Goal: Task Accomplishment & Management: Manage account settings

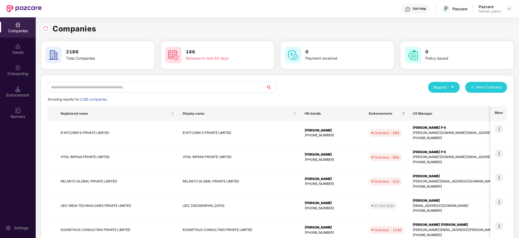
click at [112, 89] on input "text" at bounding box center [157, 87] width 218 height 11
paste input "*******"
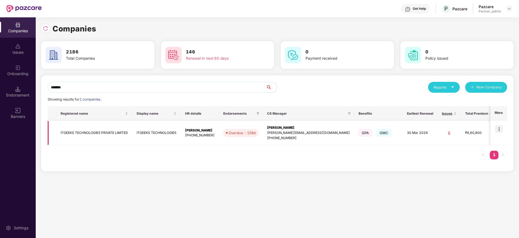
type input "*******"
click at [499, 129] on img at bounding box center [499, 129] width 8 height 8
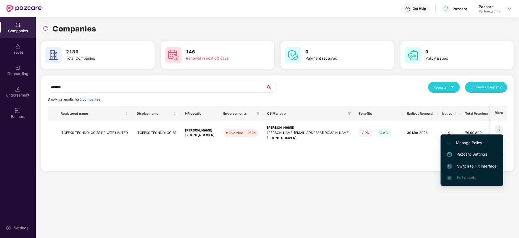
click at [473, 164] on span "Switch to HR interface" at bounding box center [472, 166] width 49 height 6
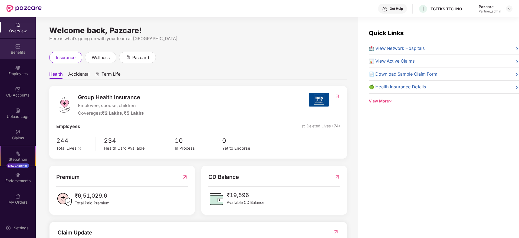
click at [17, 46] on img at bounding box center [17, 46] width 5 height 5
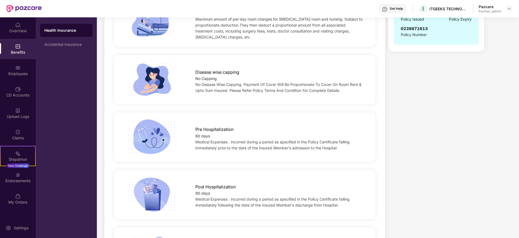
scroll to position [41, 0]
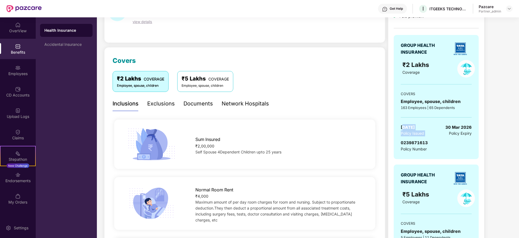
drag, startPoint x: 402, startPoint y: 126, endPoint x: 437, endPoint y: 128, distance: 34.9
click at [438, 128] on div "[DATE] Policy Issued [DATE] Policy Expiry" at bounding box center [436, 130] width 71 height 12
click at [13, 174] on div "Endorsements" at bounding box center [18, 177] width 36 height 20
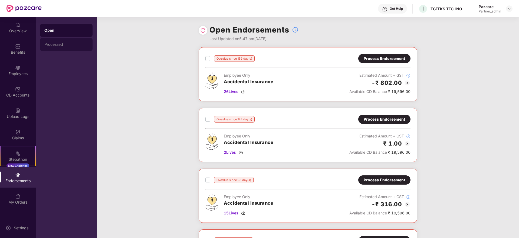
click at [59, 45] on div "Processed" at bounding box center [66, 44] width 44 height 4
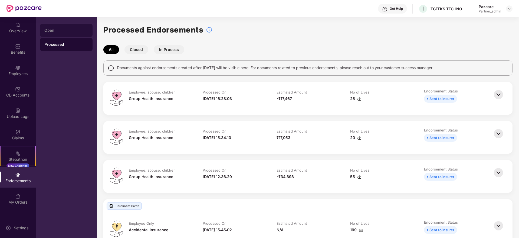
click at [60, 31] on div "Open" at bounding box center [66, 30] width 44 height 4
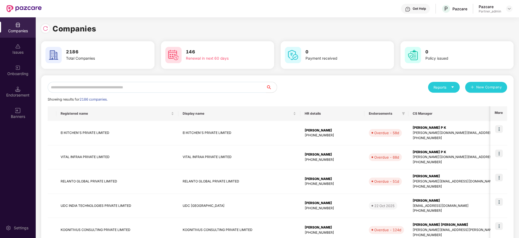
click at [94, 92] on input "text" at bounding box center [157, 87] width 218 height 11
paste input "*******"
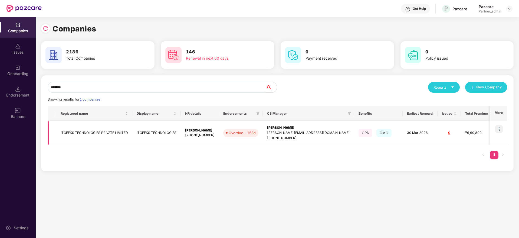
type input "*******"
click at [280, 125] on div "[PERSON_NAME]" at bounding box center [308, 127] width 83 height 5
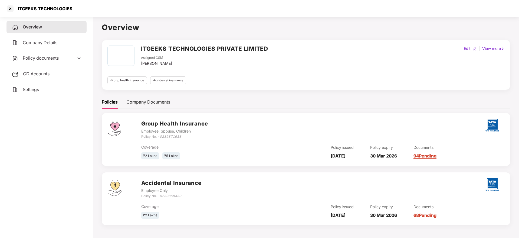
scroll to position [15, 0]
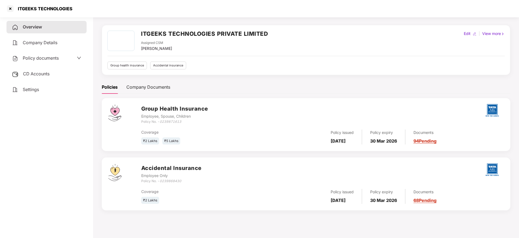
click at [43, 73] on span "CD Accounts" at bounding box center [36, 73] width 27 height 5
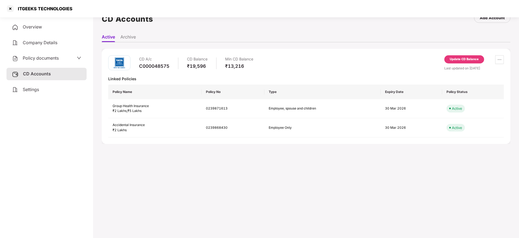
click at [47, 80] on div "CD Accounts" at bounding box center [46, 74] width 80 height 12
click at [46, 92] on div "Settings" at bounding box center [46, 89] width 80 height 12
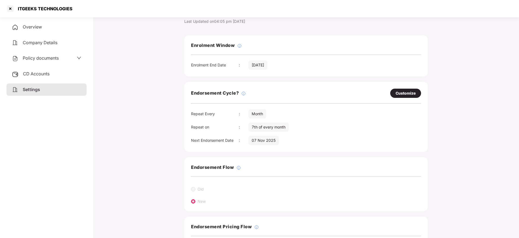
click at [46, 24] on div "Overview" at bounding box center [46, 27] width 80 height 12
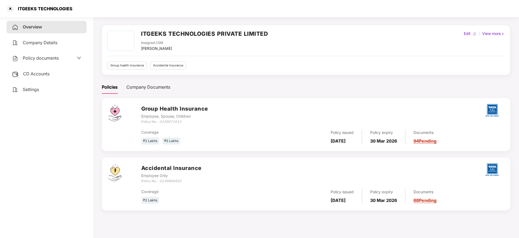
click at [430, 197] on div "Documents 68 Pending" at bounding box center [421, 196] width 31 height 15
click at [434, 206] on div "Accidental Insurance Employee Only Policy No. - 0239868430 Coverage ₹2 Lakhs Po…" at bounding box center [306, 183] width 409 height 53
click at [429, 199] on link "68 Pending" at bounding box center [425, 199] width 23 height 5
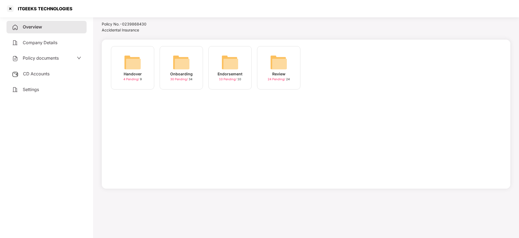
click at [180, 65] on img at bounding box center [181, 62] width 17 height 17
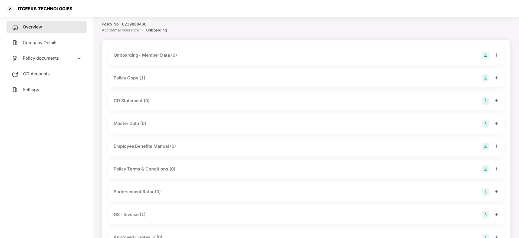
click at [498, 76] on icon "plus" at bounding box center [497, 78] width 4 height 4
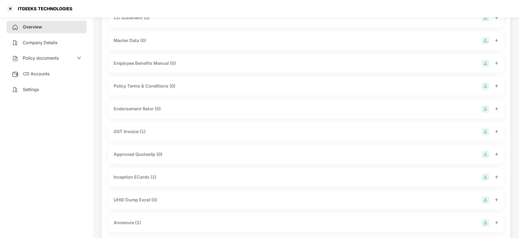
scroll to position [177, 0]
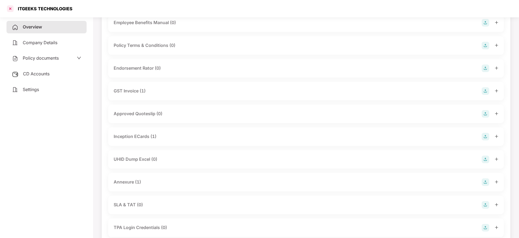
click at [9, 10] on div at bounding box center [10, 8] width 9 height 9
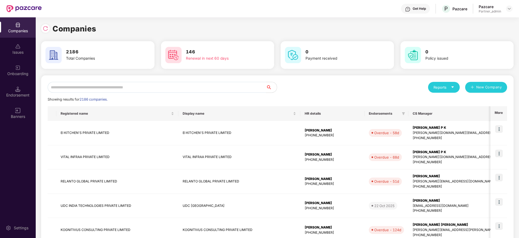
click at [132, 83] on input "text" at bounding box center [157, 87] width 218 height 11
paste input "********"
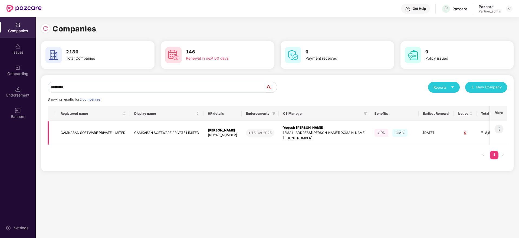
type input "********"
click at [500, 125] on img at bounding box center [499, 129] width 8 height 8
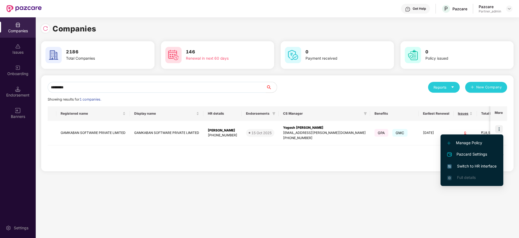
click at [471, 164] on span "Switch to HR interface" at bounding box center [472, 166] width 49 height 6
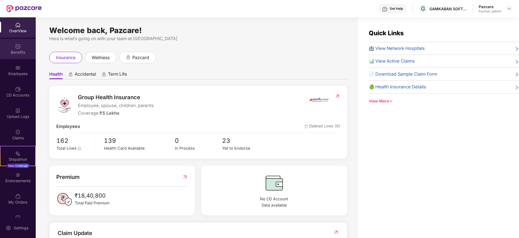
click at [14, 48] on div "Benefits" at bounding box center [18, 49] width 36 height 20
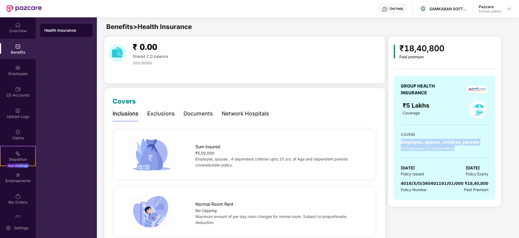
drag, startPoint x: 404, startPoint y: 141, endPoint x: 483, endPoint y: 148, distance: 78.8
click at [483, 148] on div "GROUP HEALTH INSURANCE ₹5 Lakhs Coverage COVERS Employee, spouse, children, par…" at bounding box center [445, 138] width 102 height 124
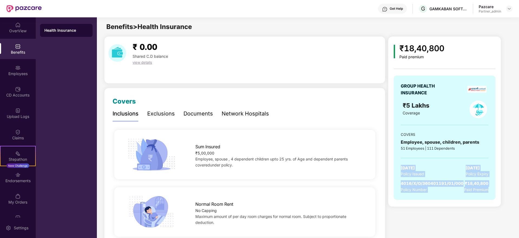
drag, startPoint x: 402, startPoint y: 166, endPoint x: 502, endPoint y: 197, distance: 104.7
click at [502, 197] on div "₹18,40,800 Paid premium GROUP HEALTH INSURANCE ₹5 Lakhs Coverage COVERS Employe…" at bounding box center [449, 121] width 123 height 170
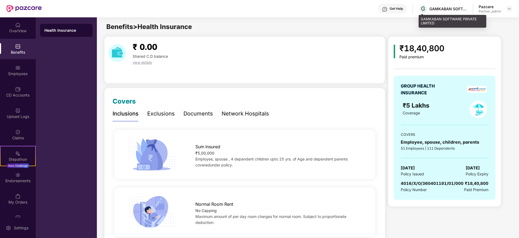
click at [439, 10] on div "GAMKABAN SOFTWARE PRIVATE LIMITED" at bounding box center [449, 8] width 38 height 5
copy div "GAMKABAN"
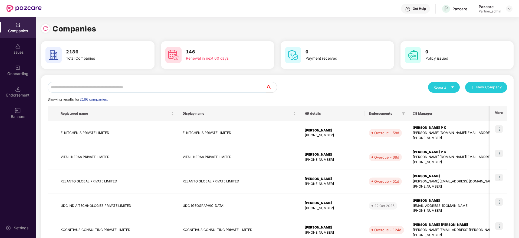
click at [124, 86] on input "text" at bounding box center [157, 87] width 218 height 11
paste input "********"
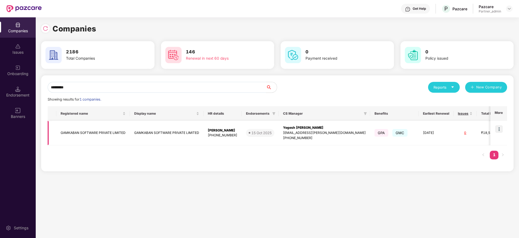
type input "********"
click at [301, 134] on div "[EMAIL_ADDRESS][PERSON_NAME][DOMAIN_NAME]" at bounding box center [324, 132] width 83 height 5
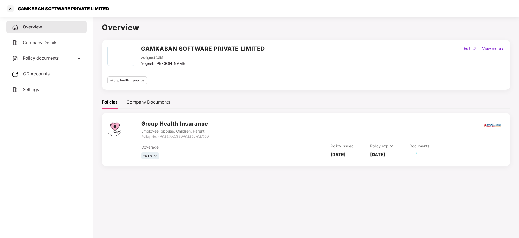
click at [44, 73] on span "CD Accounts" at bounding box center [36, 73] width 27 height 5
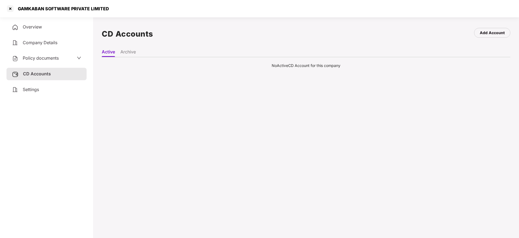
click at [38, 27] on span "Overview" at bounding box center [32, 26] width 19 height 5
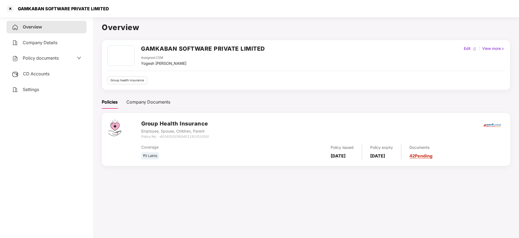
click at [44, 68] on div "CD Accounts" at bounding box center [46, 74] width 80 height 12
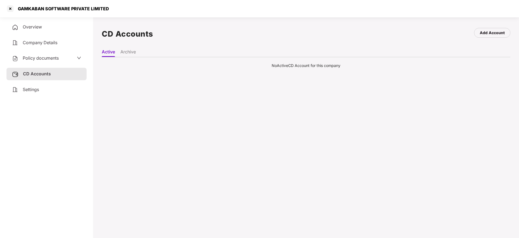
click at [40, 90] on div "Settings" at bounding box center [46, 89] width 80 height 12
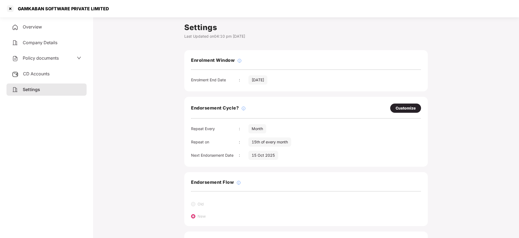
click at [31, 25] on span "Overview" at bounding box center [32, 26] width 19 height 5
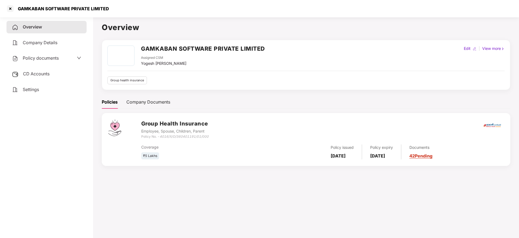
click at [430, 156] on link "42 Pending" at bounding box center [421, 155] width 23 height 5
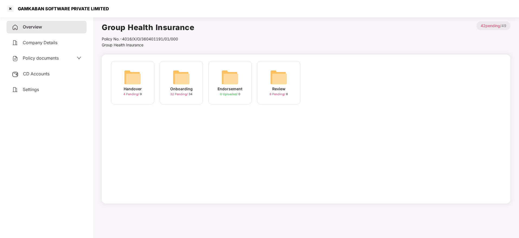
click at [187, 79] on img at bounding box center [181, 76] width 17 height 17
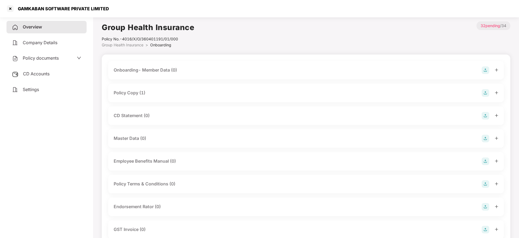
click at [495, 94] on div at bounding box center [490, 93] width 17 height 8
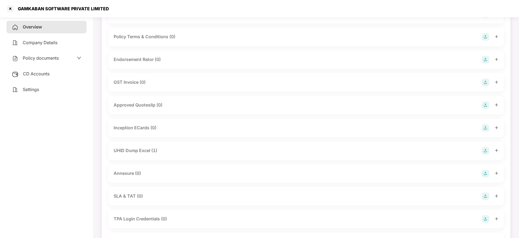
scroll to position [203, 0]
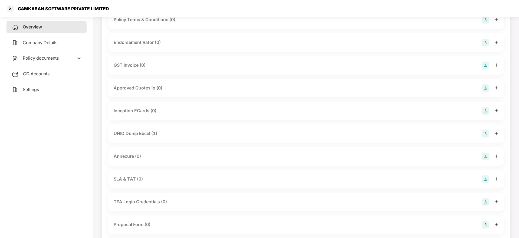
click at [498, 135] on div at bounding box center [490, 134] width 17 height 8
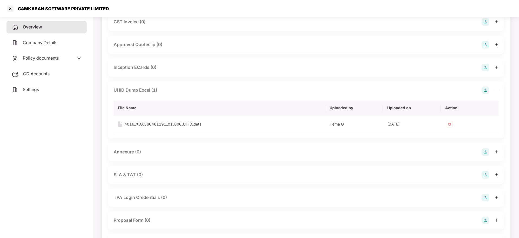
scroll to position [244, 0]
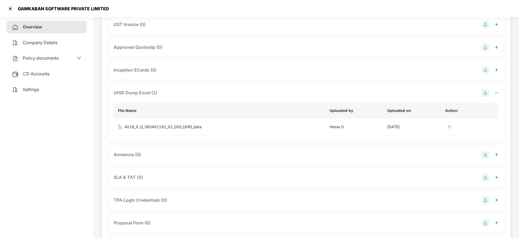
click at [37, 73] on span "CD Accounts" at bounding box center [36, 73] width 27 height 5
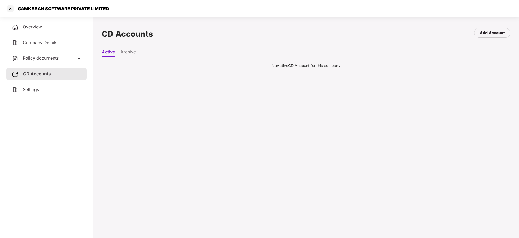
click at [127, 51] on li "Archive" at bounding box center [127, 53] width 15 height 8
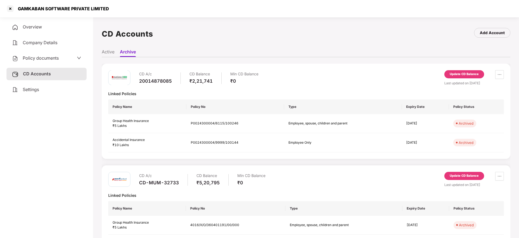
click at [106, 51] on li "Active" at bounding box center [108, 53] width 13 height 8
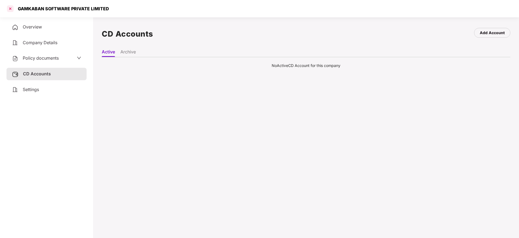
click at [9, 7] on div at bounding box center [10, 8] width 9 height 9
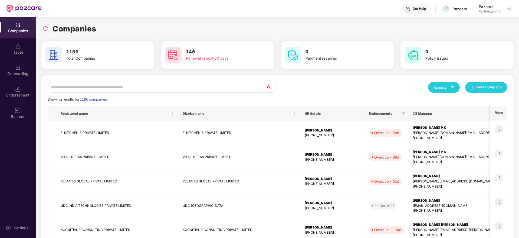
click at [132, 87] on input "text" at bounding box center [157, 87] width 218 height 11
paste input "******"
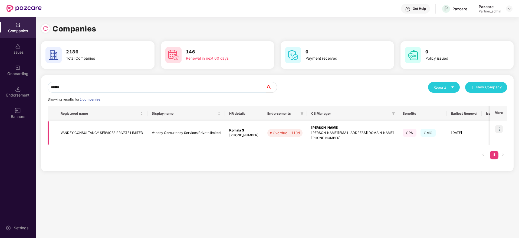
scroll to position [0, 67]
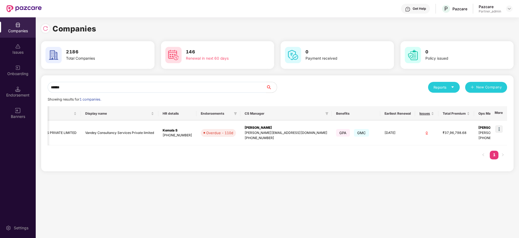
type input "******"
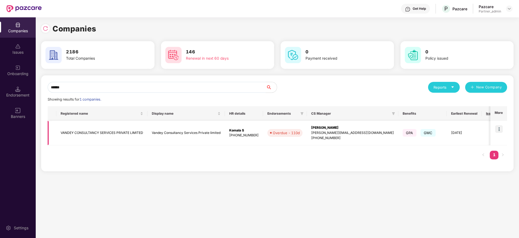
click at [499, 128] on img at bounding box center [499, 129] width 8 height 8
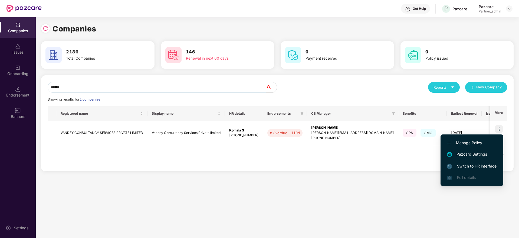
click at [469, 166] on span "Switch to HR interface" at bounding box center [472, 166] width 49 height 6
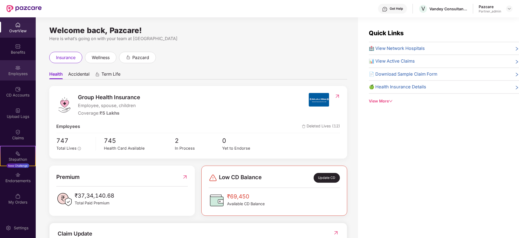
click at [35, 71] on div "Employees" at bounding box center [18, 73] width 36 height 5
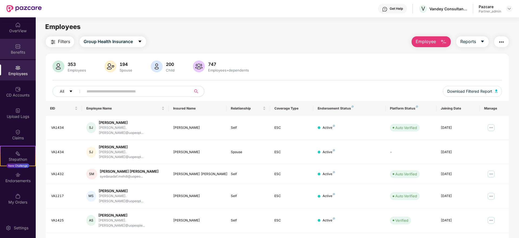
click at [17, 50] on div "Benefits" at bounding box center [18, 52] width 36 height 5
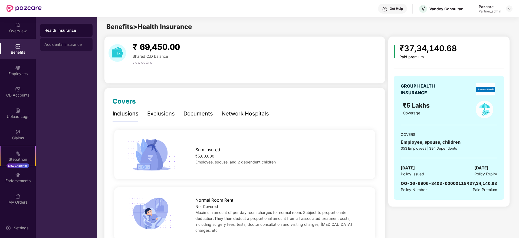
click at [65, 45] on div "Accidental Insurance" at bounding box center [66, 44] width 44 height 4
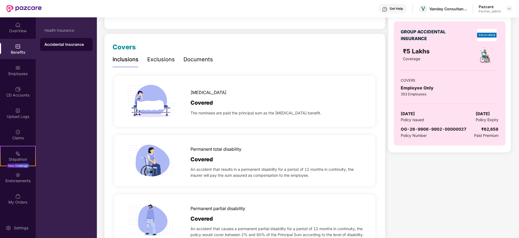
scroll to position [81, 0]
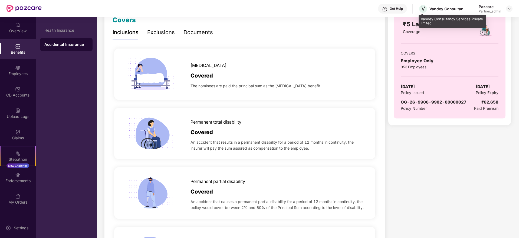
click at [435, 9] on div "Vandey Consultancy Services Private limited" at bounding box center [449, 8] width 38 height 5
copy div "Vandey"
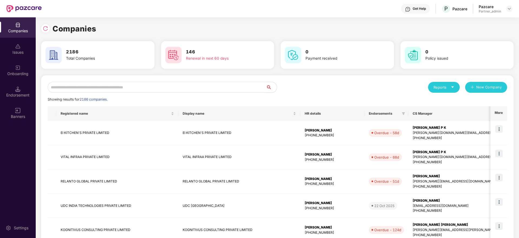
click at [90, 87] on input "text" at bounding box center [157, 87] width 218 height 11
paste input "******"
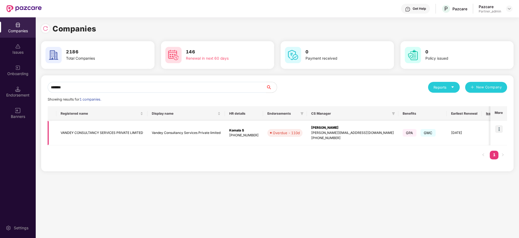
type input "******"
click at [331, 129] on div "[PERSON_NAME]" at bounding box center [352, 127] width 83 height 5
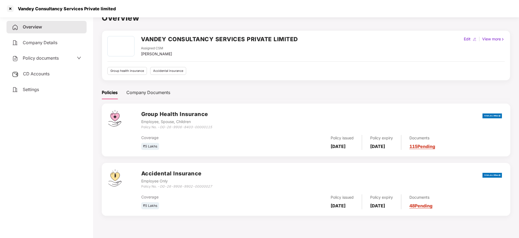
scroll to position [15, 0]
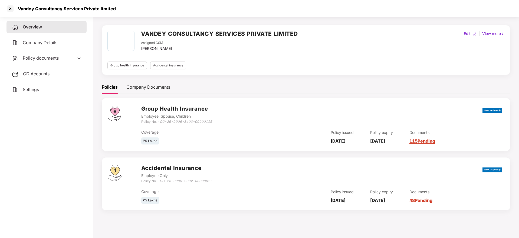
click at [432, 202] on link "48 Pending" at bounding box center [421, 199] width 23 height 5
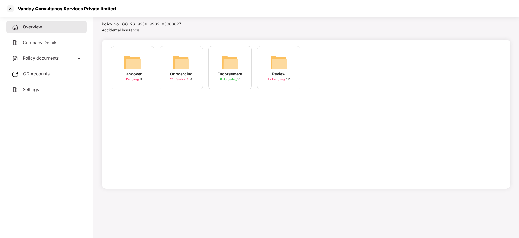
click at [33, 72] on span "CD Accounts" at bounding box center [36, 73] width 27 height 5
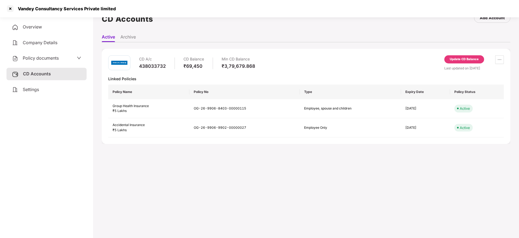
click at [31, 90] on span "Settings" at bounding box center [31, 89] width 16 height 5
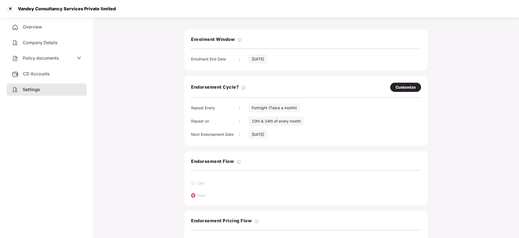
click at [53, 32] on div "Overview" at bounding box center [46, 27] width 80 height 12
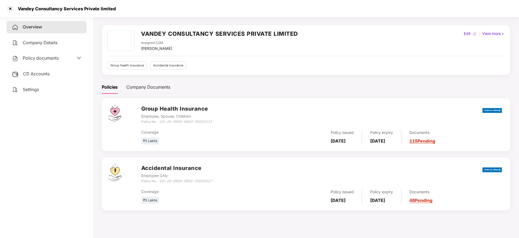
click at [433, 201] on link "48 Pending" at bounding box center [421, 199] width 23 height 5
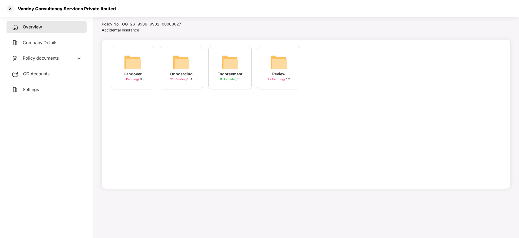
click at [188, 63] on img at bounding box center [181, 62] width 17 height 17
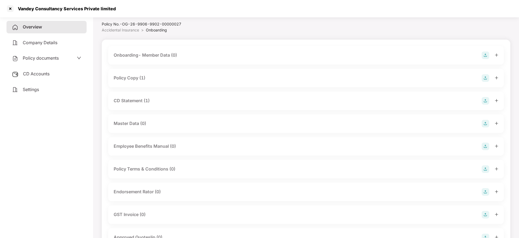
click at [498, 79] on icon "plus" at bounding box center [497, 78] width 4 height 4
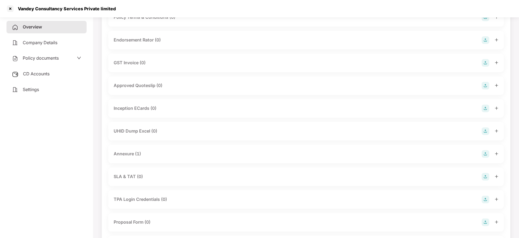
scroll to position [218, 0]
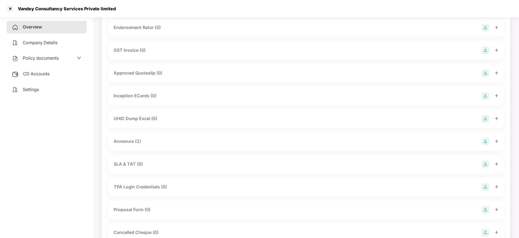
click at [499, 139] on div "Annexure (1)" at bounding box center [306, 141] width 396 height 18
click at [496, 141] on icon "plus" at bounding box center [497, 141] width 4 height 4
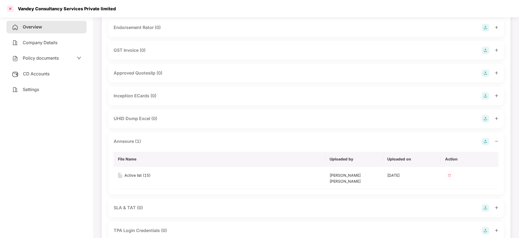
click at [9, 9] on div at bounding box center [10, 8] width 9 height 9
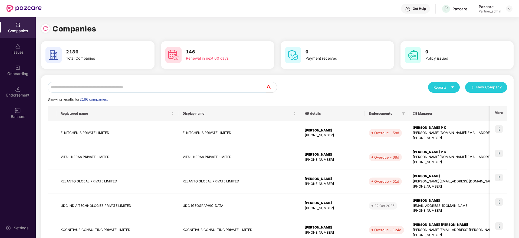
click at [125, 86] on input "text" at bounding box center [157, 87] width 218 height 11
paste input "*********"
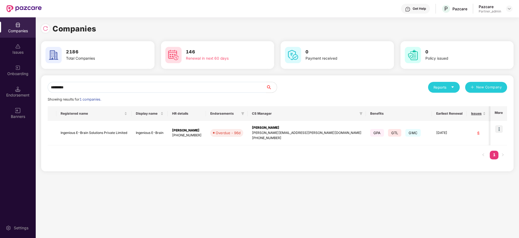
type input "*********"
click at [500, 128] on img at bounding box center [499, 129] width 8 height 8
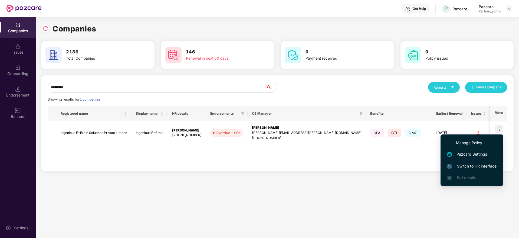
click at [469, 165] on span "Switch to HR interface" at bounding box center [472, 166] width 49 height 6
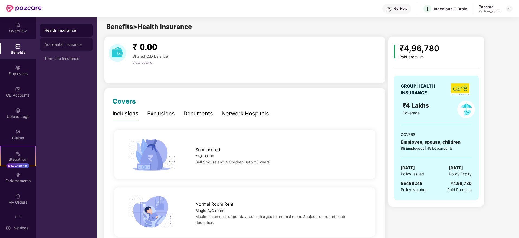
click at [64, 47] on div "Accidental Insurance" at bounding box center [66, 44] width 53 height 13
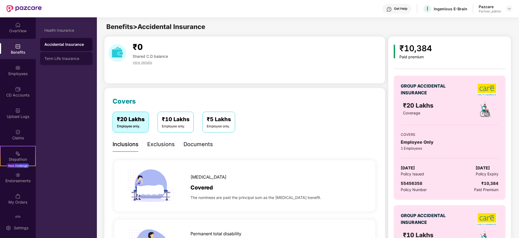
click at [57, 58] on div "Term Life Insurance" at bounding box center [66, 58] width 44 height 4
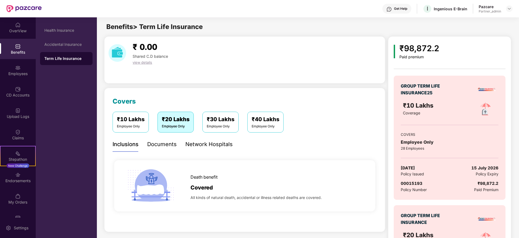
scroll to position [41, 0]
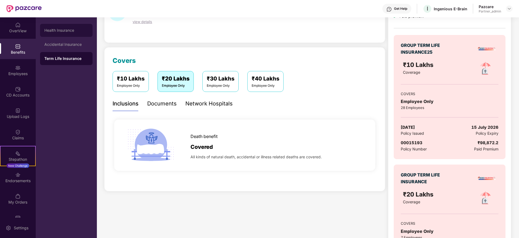
click at [63, 31] on div "Health Insurance" at bounding box center [66, 30] width 44 height 4
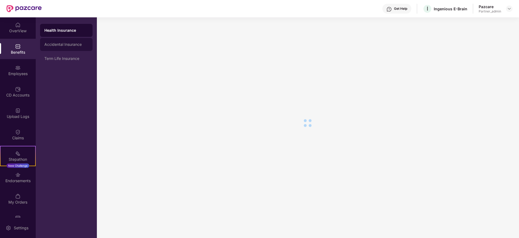
scroll to position [9, 0]
click at [70, 44] on div "Accidental Insurance" at bounding box center [66, 44] width 44 height 4
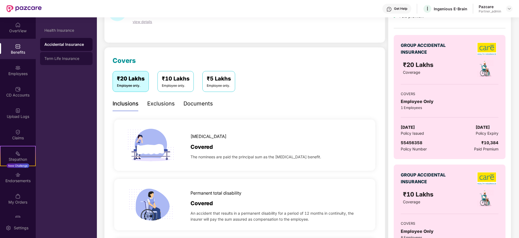
click at [67, 58] on div "Term Life Insurance" at bounding box center [66, 58] width 44 height 4
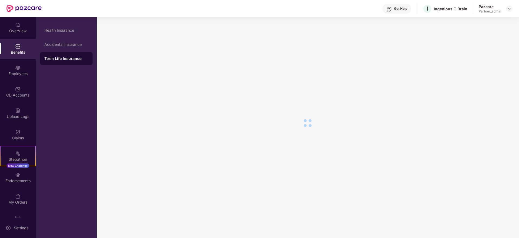
scroll to position [41, 0]
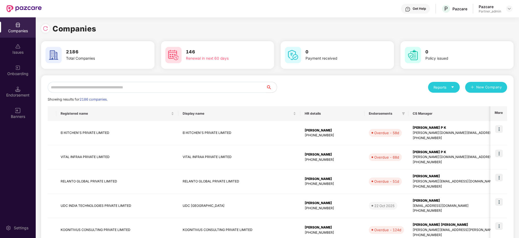
click at [452, 89] on icon "caret-down" at bounding box center [453, 87] width 4 height 4
click at [443, 100] on div "Companies" at bounding box center [442, 102] width 20 height 6
click at [165, 87] on input "text" at bounding box center [157, 87] width 218 height 11
paste input "*********"
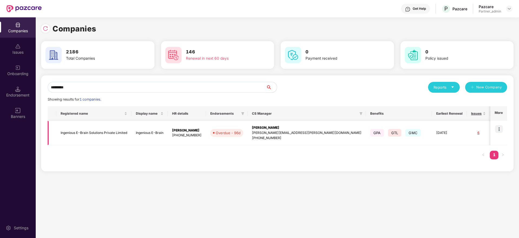
type input "*********"
click at [500, 129] on img at bounding box center [499, 129] width 8 height 8
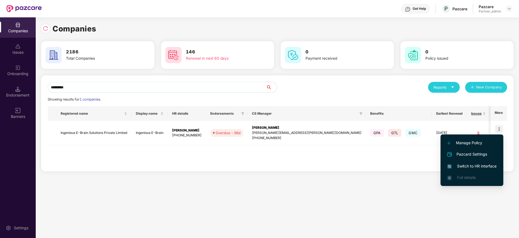
click at [469, 169] on span "Switch to HR interface" at bounding box center [472, 166] width 49 height 6
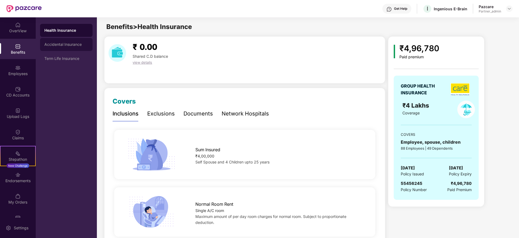
click at [54, 48] on div "Accidental Insurance" at bounding box center [66, 44] width 53 height 13
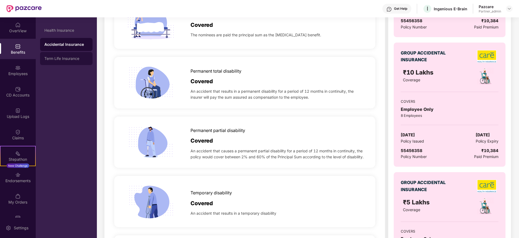
click at [69, 53] on div "Term Life Insurance" at bounding box center [66, 58] width 53 height 13
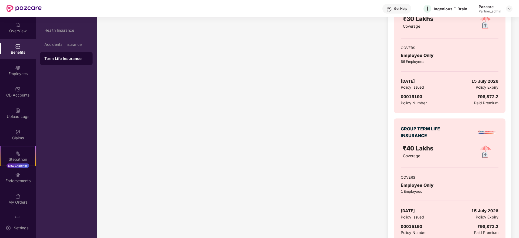
scroll to position [362, 0]
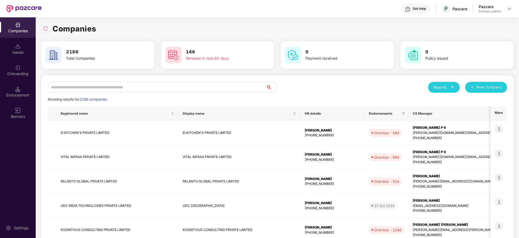
click at [100, 90] on input "text" at bounding box center [157, 87] width 218 height 11
paste input "*********"
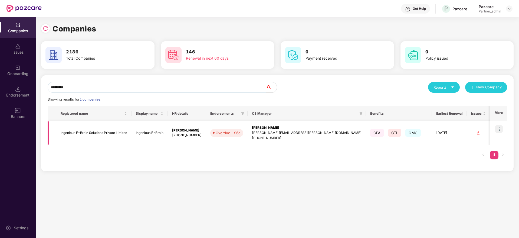
type input "*********"
click at [257, 131] on div "[PERSON_NAME][EMAIL_ADDRESS][PERSON_NAME][DOMAIN_NAME]" at bounding box center [307, 132] width 110 height 5
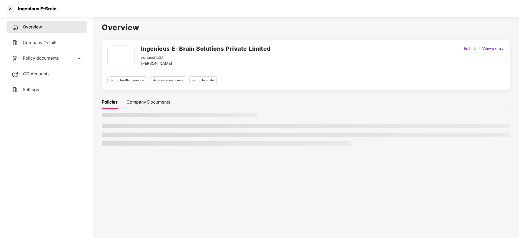
click at [34, 74] on span "CD Accounts" at bounding box center [36, 73] width 27 height 5
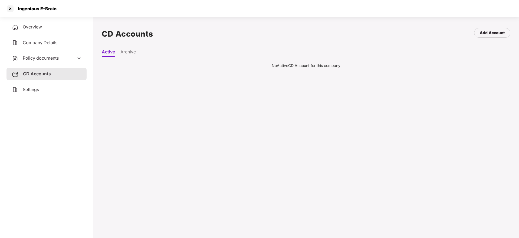
click at [33, 90] on span "Settings" at bounding box center [31, 89] width 16 height 5
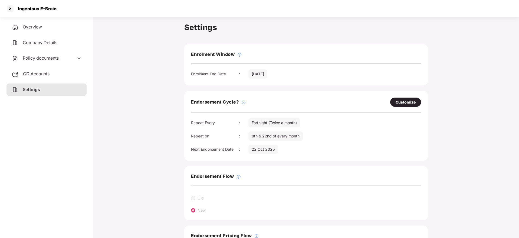
click at [407, 102] on div "Customize" at bounding box center [406, 102] width 20 height 6
select select "*********"
select select "****"
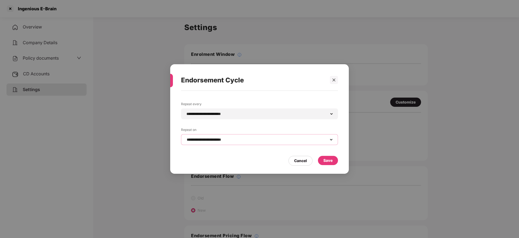
click at [231, 139] on select "**********" at bounding box center [260, 139] width 148 height 4
click at [344, 116] on div "**********" at bounding box center [259, 129] width 179 height 77
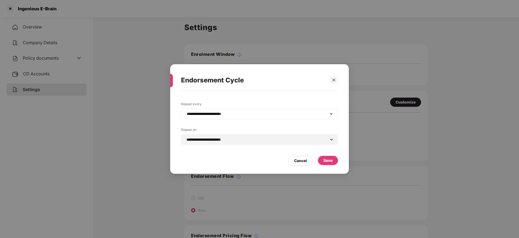
click at [318, 109] on div "**********" at bounding box center [259, 113] width 157 height 11
click at [277, 113] on select "**********" at bounding box center [260, 114] width 148 height 4
select select "*****"
click at [186, 112] on select "**********" at bounding box center [260, 114] width 148 height 4
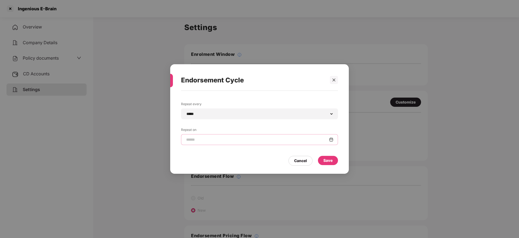
click at [246, 142] on input at bounding box center [257, 140] width 143 height 6
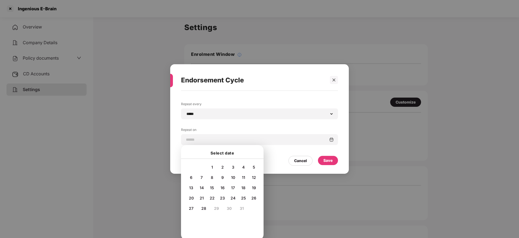
click at [192, 199] on span "20" at bounding box center [191, 197] width 5 height 5
type input "**********"
click at [304, 162] on div "Cancel" at bounding box center [300, 161] width 13 height 6
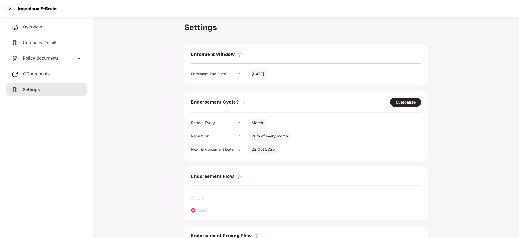
click at [405, 102] on div "Customize" at bounding box center [406, 102] width 20 height 6
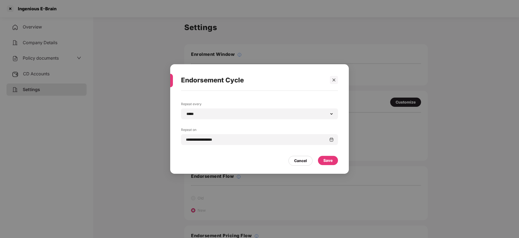
click at [329, 158] on div "Save" at bounding box center [328, 160] width 9 height 6
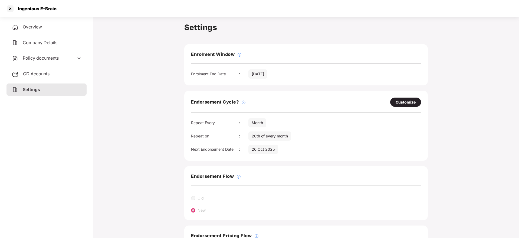
click at [30, 24] on div "Overview" at bounding box center [46, 27] width 80 height 12
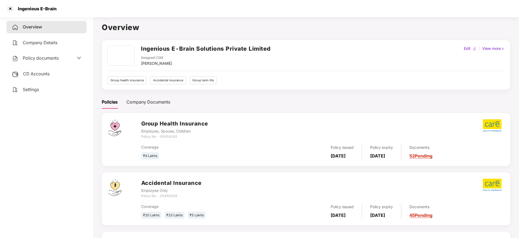
click at [433, 154] on link "52 Pending" at bounding box center [421, 155] width 23 height 5
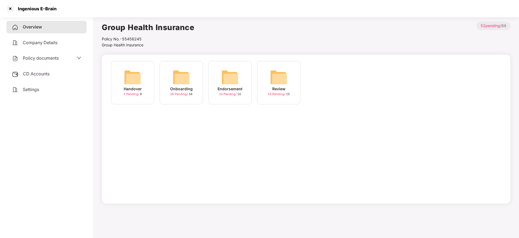
click at [185, 85] on img at bounding box center [181, 76] width 17 height 17
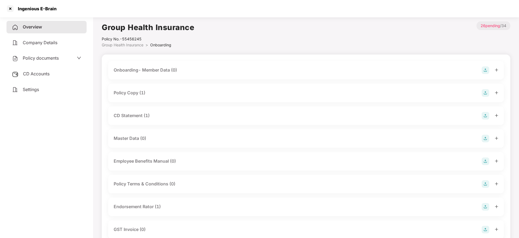
click at [497, 94] on icon "plus" at bounding box center [497, 93] width 4 height 4
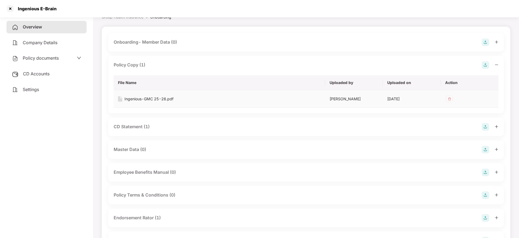
scroll to position [41, 0]
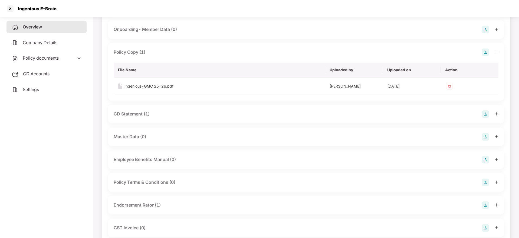
click at [499, 114] on div "CD Statement (1)" at bounding box center [306, 114] width 396 height 18
click at [497, 116] on div at bounding box center [490, 114] width 17 height 8
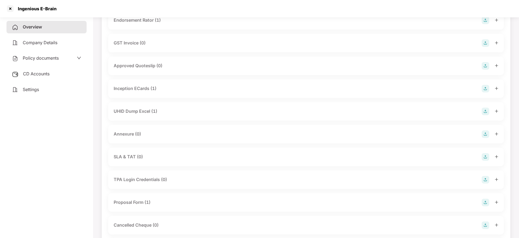
scroll to position [284, 0]
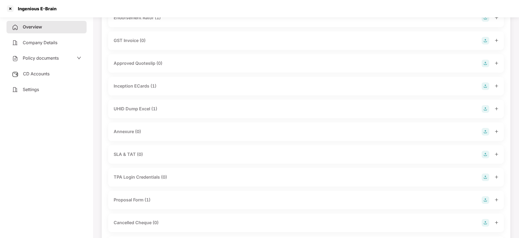
click at [497, 108] on icon "plus" at bounding box center [497, 109] width 4 height 4
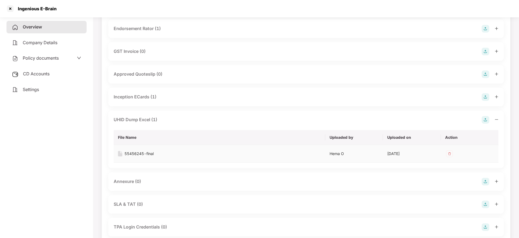
scroll to position [41, 0]
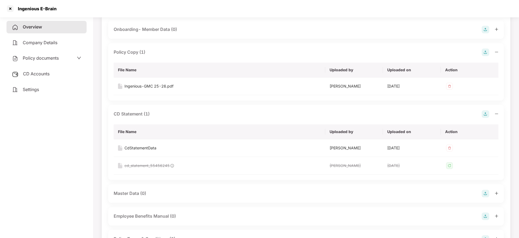
click at [46, 31] on div "Overview" at bounding box center [46, 27] width 80 height 12
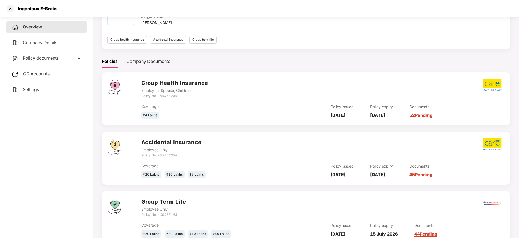
click at [433, 175] on link "45 Pending" at bounding box center [421, 174] width 23 height 5
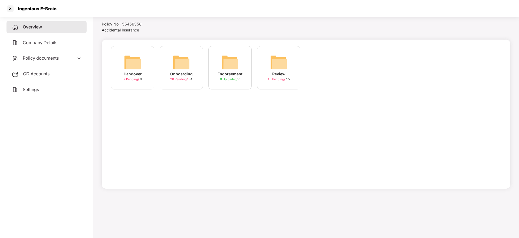
click at [177, 64] on img at bounding box center [181, 62] width 17 height 17
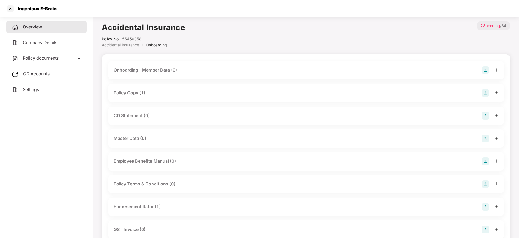
click at [497, 94] on icon "plus" at bounding box center [497, 93] width 4 height 4
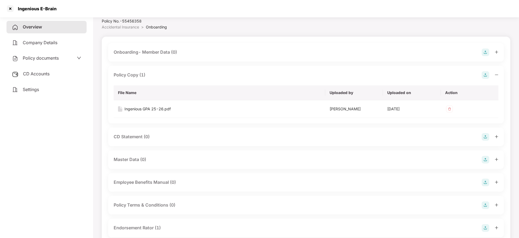
scroll to position [41, 0]
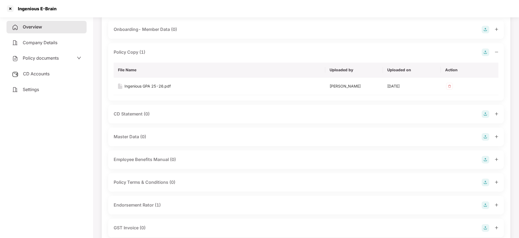
click at [48, 24] on div "Overview" at bounding box center [46, 27] width 80 height 12
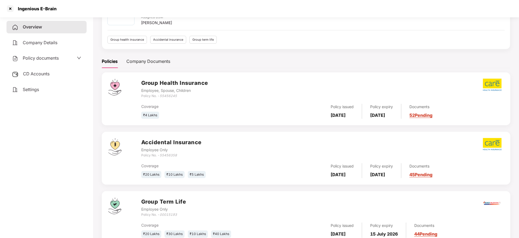
click at [433, 116] on link "52 Pending" at bounding box center [421, 114] width 23 height 5
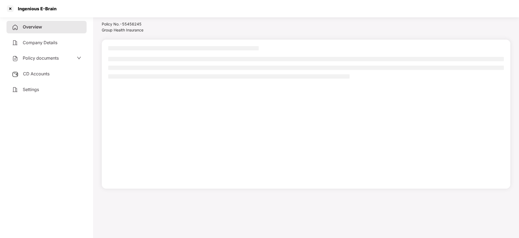
scroll to position [15, 0]
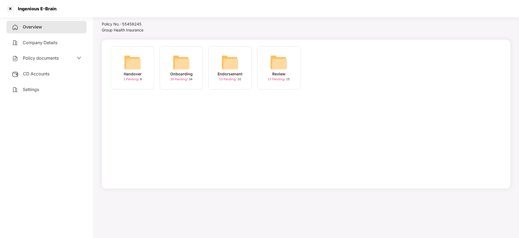
click at [233, 68] on img at bounding box center [229, 62] width 17 height 17
click at [44, 27] on div "Overview" at bounding box center [46, 27] width 80 height 12
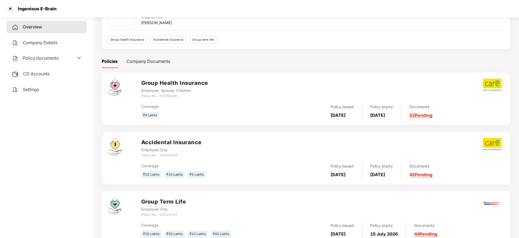
click at [433, 115] on link "52 Pending" at bounding box center [421, 114] width 23 height 5
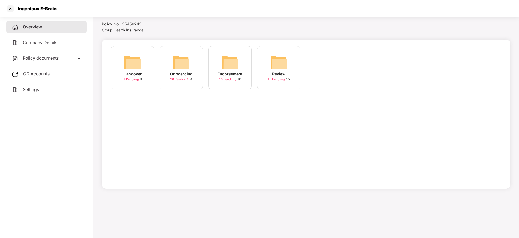
click at [176, 69] on img at bounding box center [181, 62] width 17 height 17
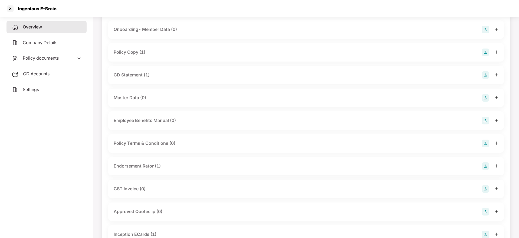
click at [497, 76] on icon "plus" at bounding box center [497, 75] width 4 height 4
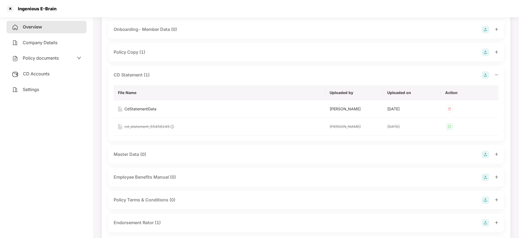
click at [34, 35] on div "Overview Company Details Policy documents CD Accounts Settings" at bounding box center [46, 58] width 80 height 75
click at [34, 31] on div "Overview" at bounding box center [46, 27] width 80 height 12
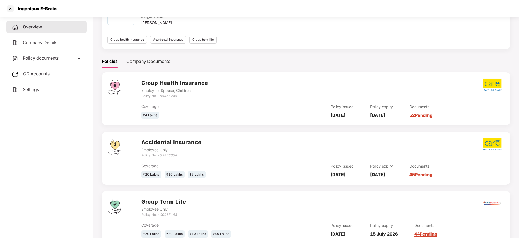
click at [433, 173] on link "45 Pending" at bounding box center [421, 174] width 23 height 5
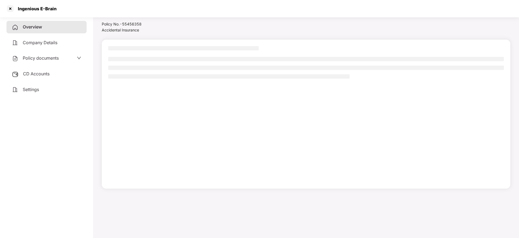
scroll to position [15, 0]
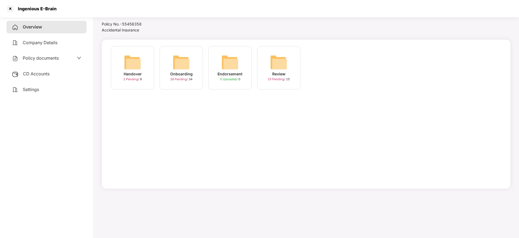
click at [190, 64] on div "Onboarding 28 Pending / 34" at bounding box center [181, 67] width 43 height 43
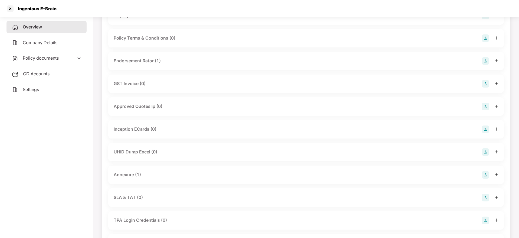
scroll to position [162, 0]
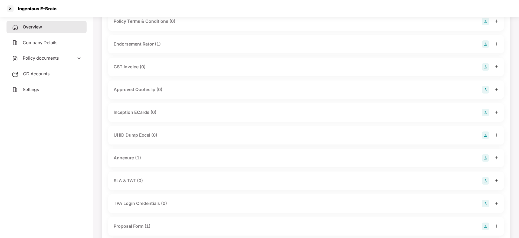
drag, startPoint x: 495, startPoint y: 158, endPoint x: 450, endPoint y: 153, distance: 46.0
click at [496, 158] on icon "plus" at bounding box center [497, 158] width 4 height 4
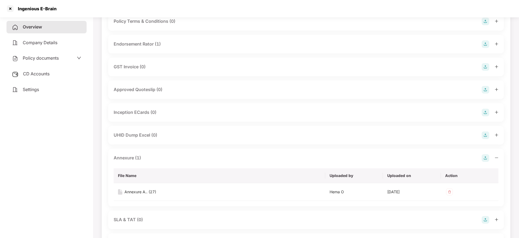
click at [44, 30] on div "Overview" at bounding box center [46, 27] width 80 height 12
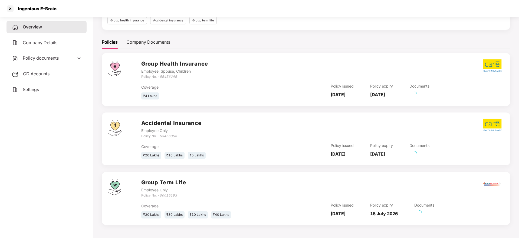
scroll to position [60, 0]
click at [433, 215] on link "44 Pending" at bounding box center [425, 214] width 23 height 5
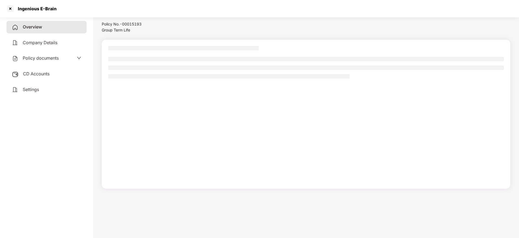
scroll to position [15, 0]
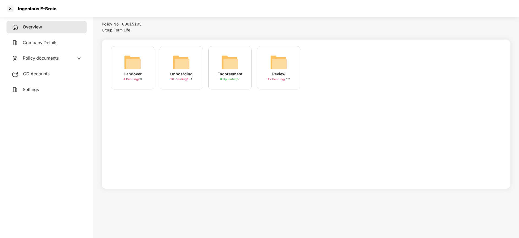
click at [189, 61] on img at bounding box center [181, 62] width 17 height 17
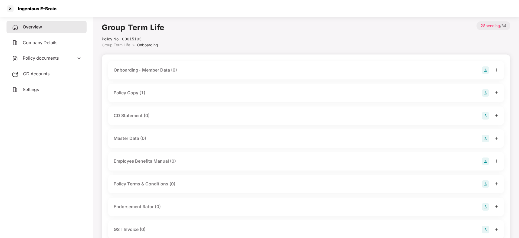
click at [498, 92] on icon "plus" at bounding box center [497, 93] width 4 height 4
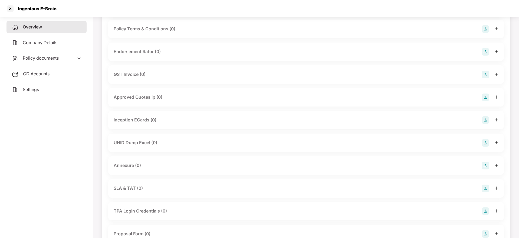
scroll to position [162, 0]
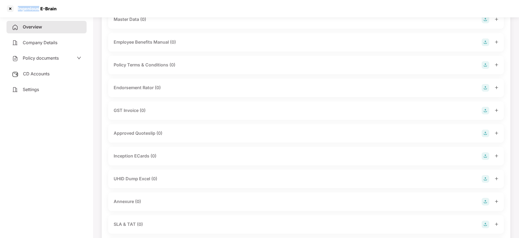
drag, startPoint x: 21, startPoint y: 7, endPoint x: 39, endPoint y: 7, distance: 17.9
click at [39, 7] on div "Ingenious E-Brain" at bounding box center [36, 8] width 42 height 5
copy div "Ingenious"
click at [10, 8] on div at bounding box center [10, 8] width 9 height 9
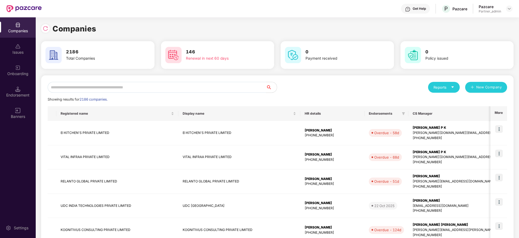
click at [131, 83] on input "text" at bounding box center [157, 87] width 218 height 11
paste input "******"
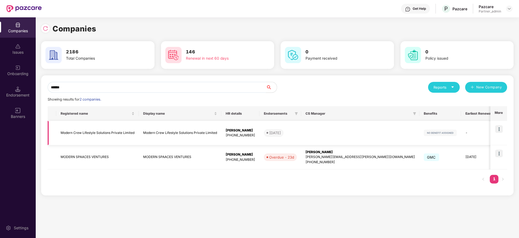
type input "******"
click at [498, 155] on img at bounding box center [499, 153] width 8 height 8
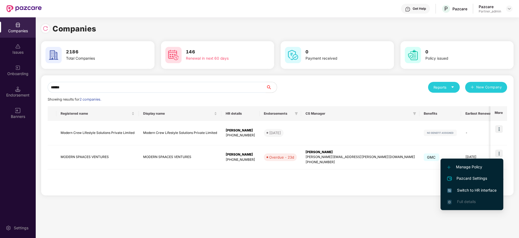
click at [482, 187] on span "Switch to HR interface" at bounding box center [472, 190] width 49 height 6
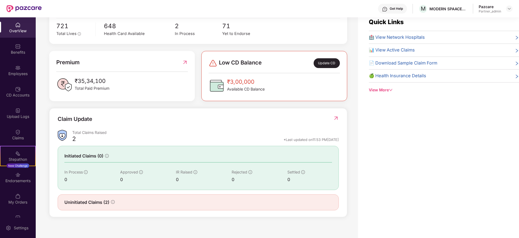
scroll to position [17, 0]
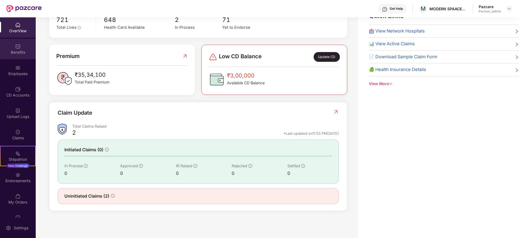
click at [18, 50] on div "Benefits" at bounding box center [18, 52] width 36 height 5
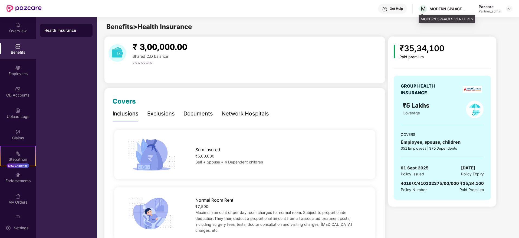
click at [437, 8] on div "MODERN SPAACES VENTURES" at bounding box center [449, 8] width 38 height 5
copy div "MODERN"
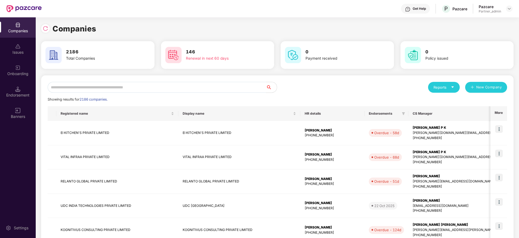
click at [83, 89] on input "text" at bounding box center [157, 87] width 218 height 11
paste input "**********"
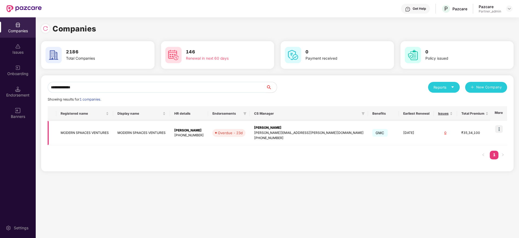
scroll to position [0, 1]
type input "**********"
drag, startPoint x: 285, startPoint y: 130, endPoint x: 266, endPoint y: 130, distance: 18.4
click at [266, 130] on div "[PERSON_NAME][EMAIL_ADDRESS][PERSON_NAME][DOMAIN_NAME]" at bounding box center [309, 132] width 110 height 5
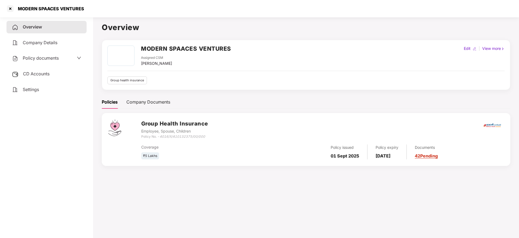
click at [49, 71] on span "CD Accounts" at bounding box center [36, 73] width 27 height 5
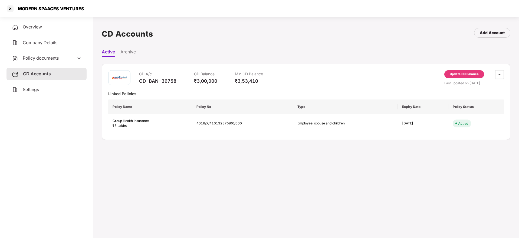
click at [40, 96] on div "Overview Company Details Policy documents CD Accounts Settings" at bounding box center [46, 126] width 80 height 211
click at [45, 90] on div "Settings" at bounding box center [46, 89] width 80 height 12
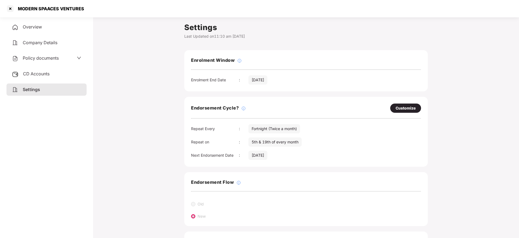
click at [399, 109] on div "Customize" at bounding box center [406, 108] width 20 height 6
select select "*********"
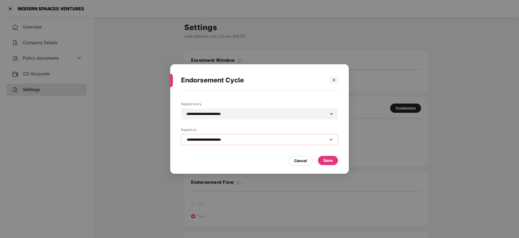
click at [230, 141] on select "**********" at bounding box center [260, 139] width 148 height 4
select select "*****"
click at [186, 137] on select "**********" at bounding box center [260, 139] width 148 height 4
click at [328, 161] on div "Save" at bounding box center [328, 160] width 9 height 6
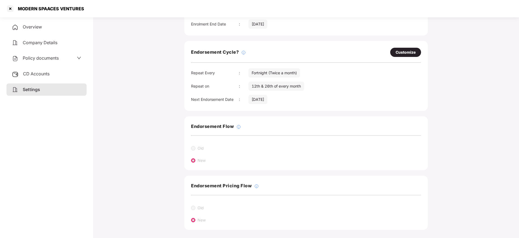
scroll to position [60, 0]
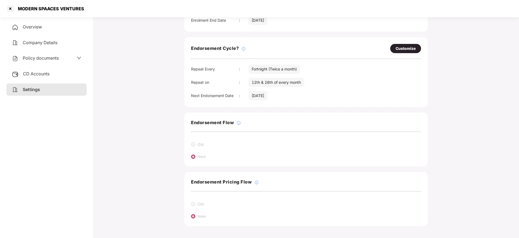
click at [39, 23] on div "Overview" at bounding box center [46, 27] width 80 height 12
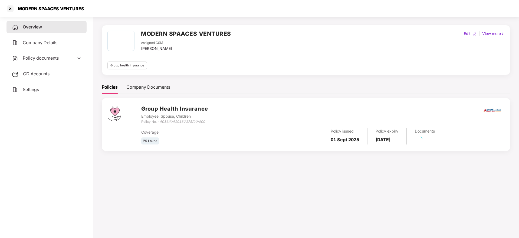
scroll to position [15, 0]
click at [432, 142] on link "42 Pending" at bounding box center [426, 140] width 23 height 5
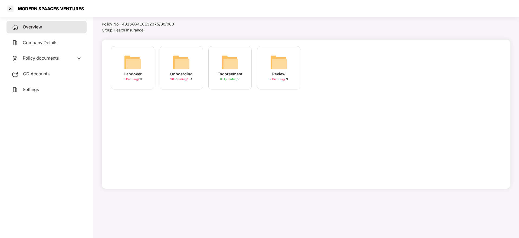
click at [189, 66] on img at bounding box center [181, 62] width 17 height 17
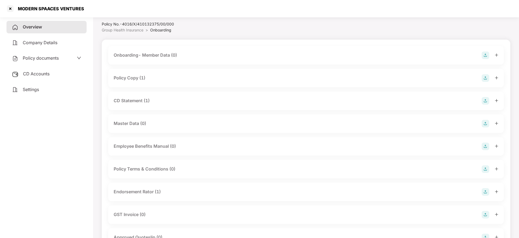
click at [496, 77] on icon "plus" at bounding box center [497, 78] width 4 height 4
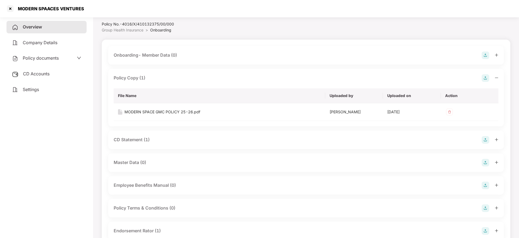
click at [497, 141] on icon "plus" at bounding box center [497, 140] width 4 height 4
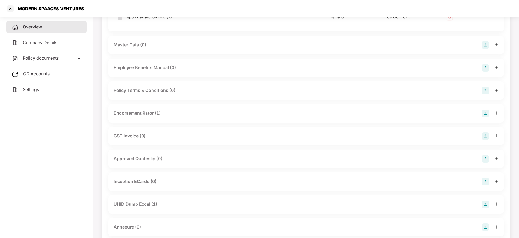
scroll to position [177, 0]
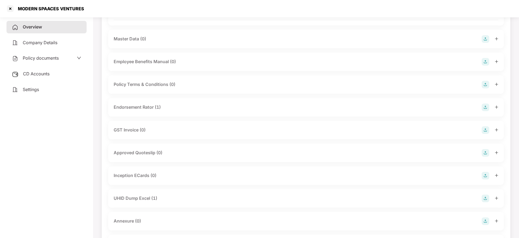
click at [496, 108] on div at bounding box center [490, 107] width 17 height 8
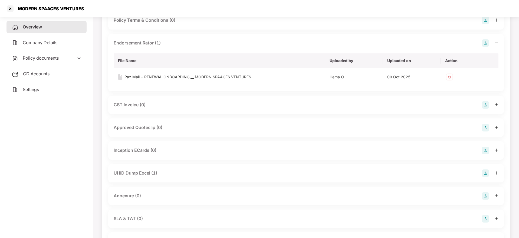
scroll to position [259, 0]
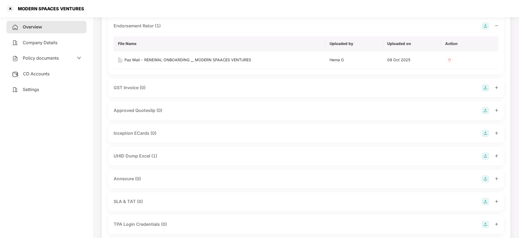
click at [497, 158] on div at bounding box center [490, 156] width 17 height 8
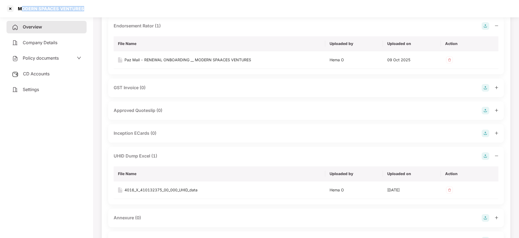
drag, startPoint x: 68, startPoint y: 6, endPoint x: 88, endPoint y: 2, distance: 20.9
click at [88, 2] on div "MODERN SPAACES VENTURES" at bounding box center [259, 8] width 519 height 17
copy div "ODERN SPAACES VENTURES"
click at [8, 10] on div at bounding box center [10, 8] width 9 height 9
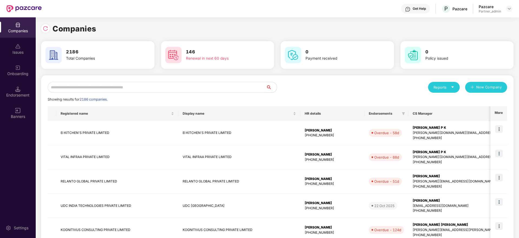
click at [126, 85] on input "text" at bounding box center [157, 87] width 218 height 11
paste input "**********"
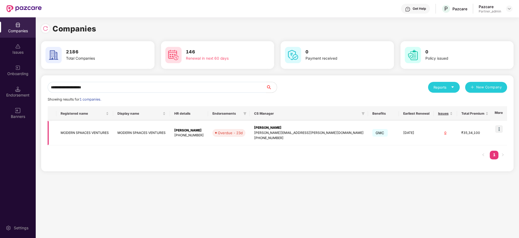
type input "**********"
click at [498, 128] on img at bounding box center [499, 129] width 8 height 8
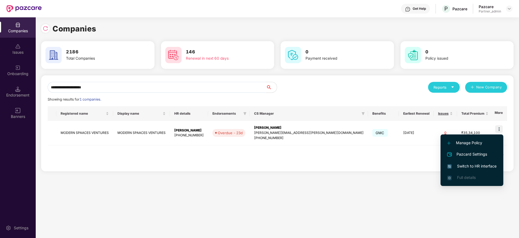
click at [477, 165] on span "Switch to HR interface" at bounding box center [472, 166] width 49 height 6
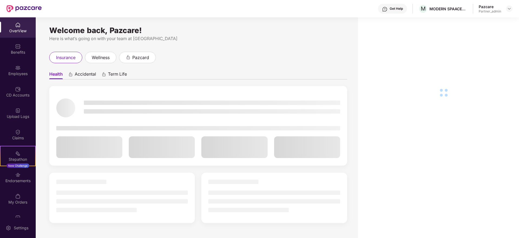
click at [20, 175] on div "Endorsements" at bounding box center [18, 177] width 36 height 20
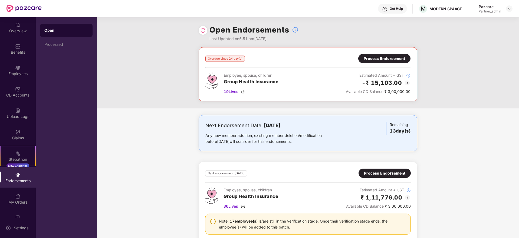
click at [378, 56] on div "Process Endorsement" at bounding box center [384, 58] width 41 height 6
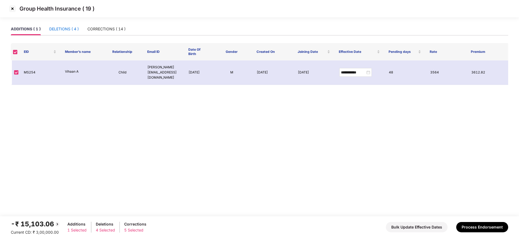
click at [58, 29] on div "DELETIONS ( 4 )" at bounding box center [64, 29] width 30 height 6
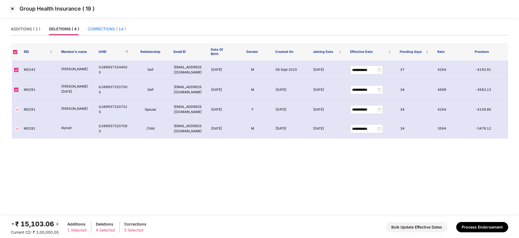
click at [109, 31] on div "CORRECTIONS ( 14 )" at bounding box center [107, 29] width 38 height 6
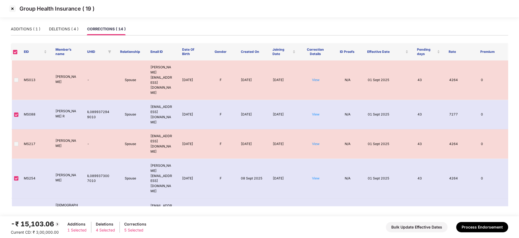
click at [14, 8] on img at bounding box center [12, 8] width 9 height 9
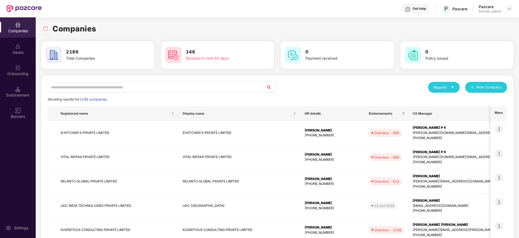
click at [133, 86] on input "text" at bounding box center [157, 87] width 218 height 11
paste input "**********"
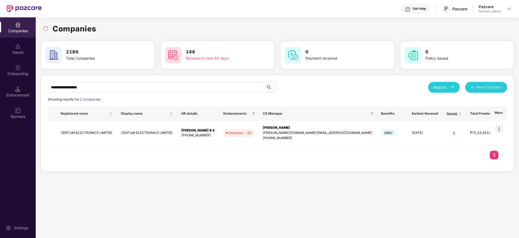
type input "**********"
click at [501, 130] on img at bounding box center [499, 129] width 8 height 8
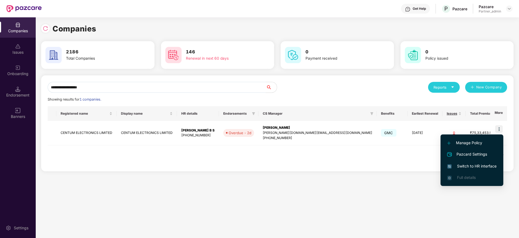
click at [468, 168] on span "Switch to HR interface" at bounding box center [472, 166] width 49 height 6
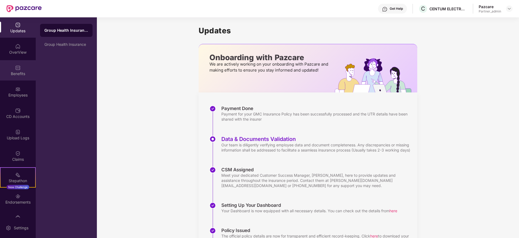
click at [17, 71] on div "Benefits" at bounding box center [18, 73] width 36 height 5
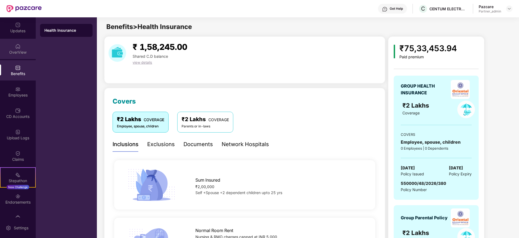
click at [17, 49] on img at bounding box center [17, 46] width 5 height 5
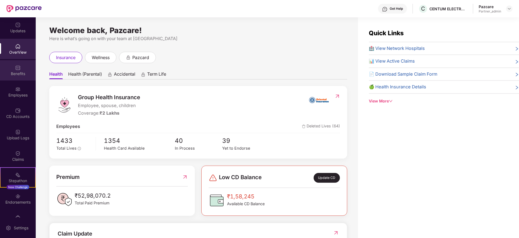
click at [27, 72] on div "Benefits" at bounding box center [18, 73] width 36 height 5
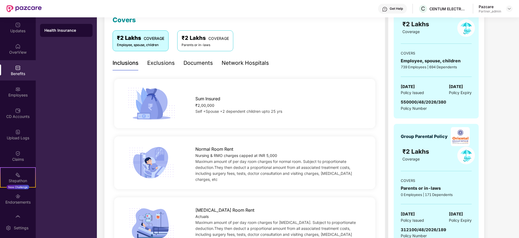
scroll to position [122, 0]
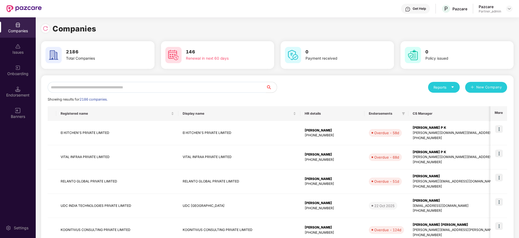
click at [80, 91] on input "text" at bounding box center [157, 87] width 218 height 11
paste input "**********"
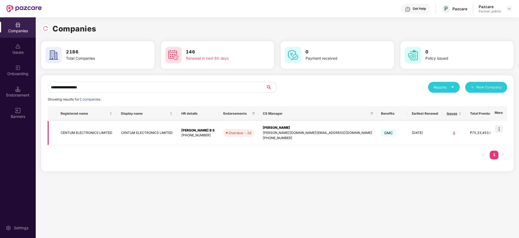
type input "**********"
click at [273, 130] on div "[PERSON_NAME][DOMAIN_NAME][EMAIL_ADDRESS][DOMAIN_NAME]" at bounding box center [318, 132] width 110 height 5
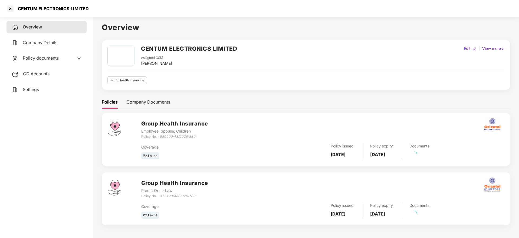
click at [26, 70] on div "CD Accounts" at bounding box center [46, 74] width 80 height 12
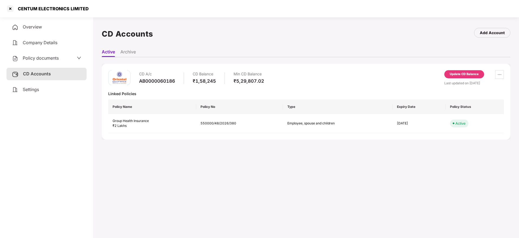
click at [36, 91] on span "Settings" at bounding box center [31, 89] width 16 height 5
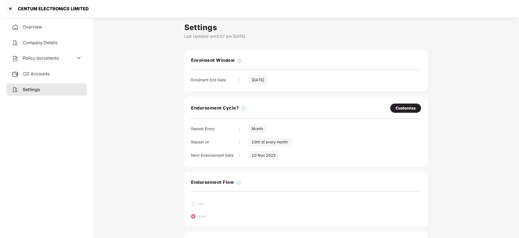
click at [404, 110] on div "Customize" at bounding box center [406, 108] width 20 height 6
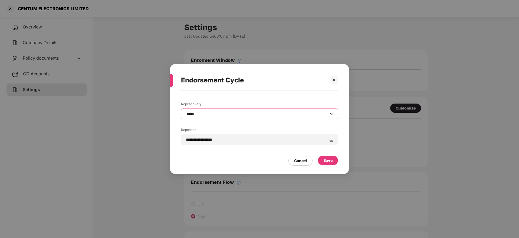
click at [249, 112] on select "**********" at bounding box center [260, 114] width 148 height 4
click at [459, 135] on div "**********" at bounding box center [259, 119] width 519 height 238
click at [332, 78] on icon "close" at bounding box center [334, 80] width 4 height 4
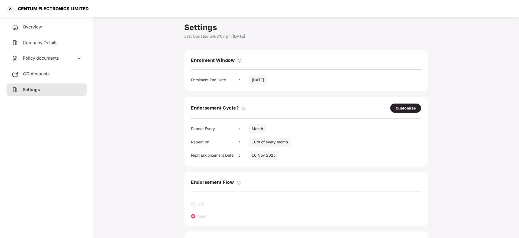
click at [408, 106] on div "Customize" at bounding box center [406, 108] width 20 height 6
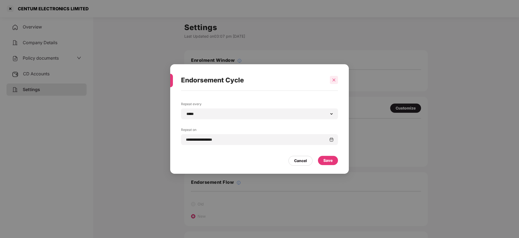
click at [335, 82] on div at bounding box center [334, 80] width 8 height 8
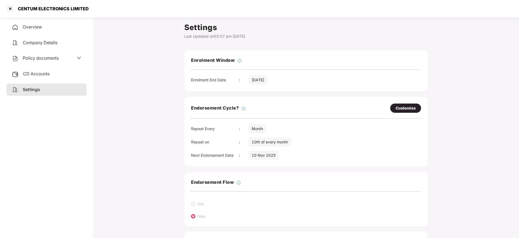
click at [405, 107] on div "Customize" at bounding box center [406, 108] width 20 height 6
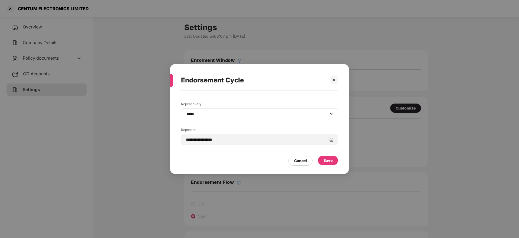
click at [234, 111] on div "**********" at bounding box center [259, 113] width 157 height 11
click at [233, 112] on select "**********" at bounding box center [260, 114] width 148 height 4
select select "*********"
click at [186, 112] on select "**********" at bounding box center [260, 114] width 148 height 4
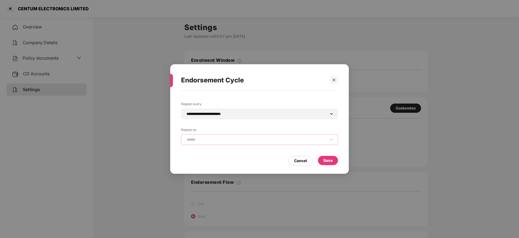
click at [249, 139] on select "**********" at bounding box center [260, 139] width 148 height 4
select select "*****"
click at [186, 137] on select "**********" at bounding box center [260, 139] width 148 height 4
click at [328, 159] on div "Save" at bounding box center [328, 160] width 9 height 6
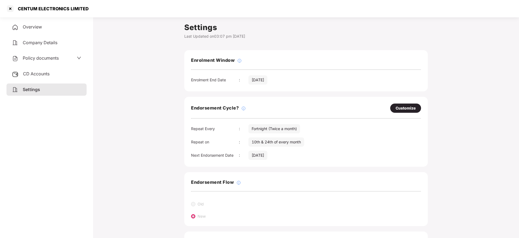
click at [41, 71] on span "CD Accounts" at bounding box center [36, 73] width 27 height 5
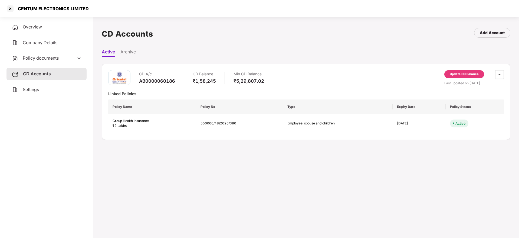
click at [41, 26] on span "Overview" at bounding box center [32, 26] width 19 height 5
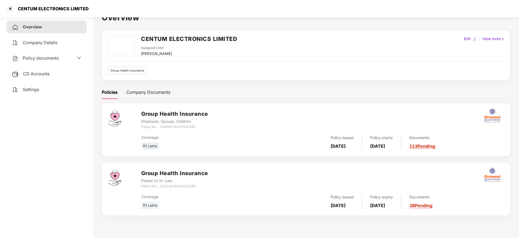
scroll to position [15, 0]
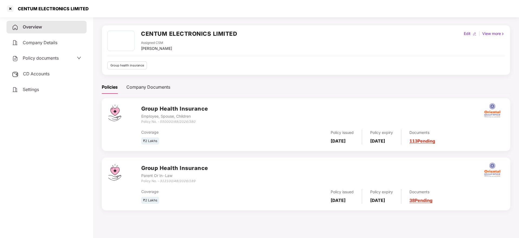
click at [433, 199] on link "38 Pending" at bounding box center [421, 199] width 23 height 5
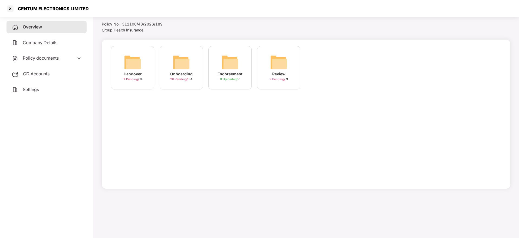
click at [185, 62] on img at bounding box center [181, 62] width 17 height 17
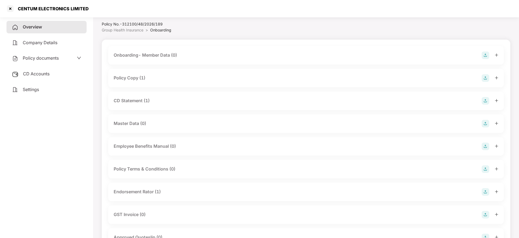
click at [498, 76] on icon "plus" at bounding box center [497, 78] width 4 height 4
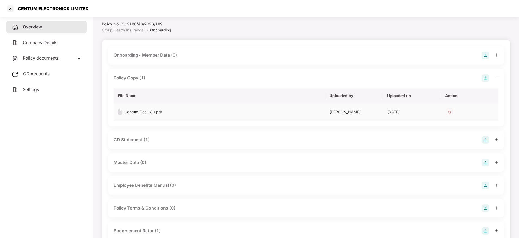
scroll to position [55, 0]
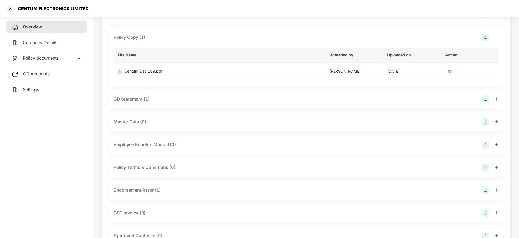
click at [496, 100] on icon "plus" at bounding box center [497, 99] width 4 height 4
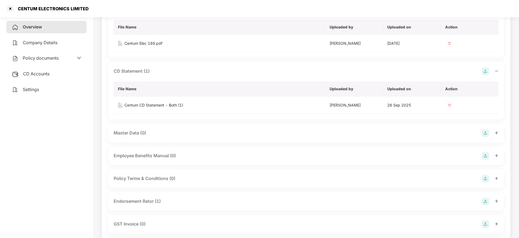
scroll to position [96, 0]
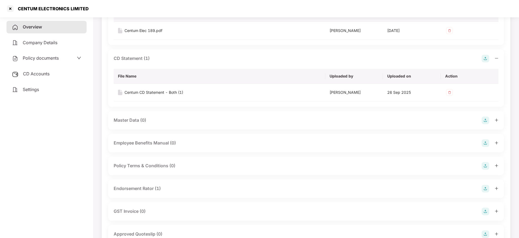
click at [496, 187] on icon "plus" at bounding box center [497, 188] width 4 height 4
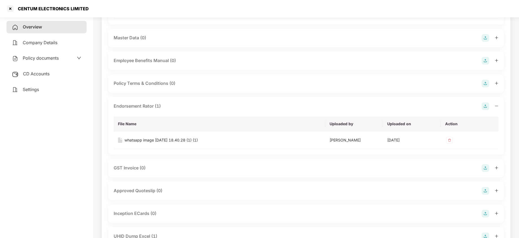
scroll to position [218, 0]
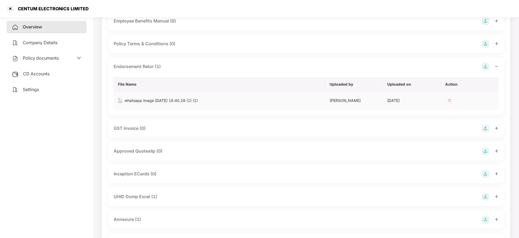
click at [187, 102] on div "whatsapp image [DATE] 18.40.28 (1) (1)" at bounding box center [161, 100] width 73 height 6
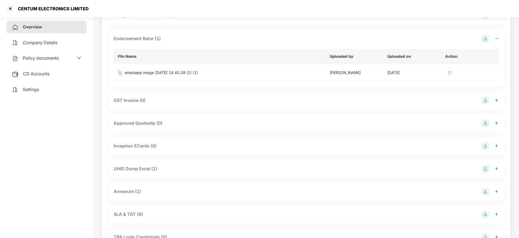
scroll to position [259, 0]
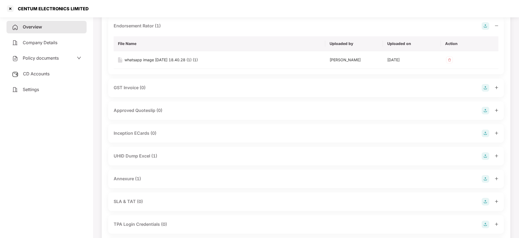
click at [497, 177] on icon "plus" at bounding box center [497, 179] width 4 height 4
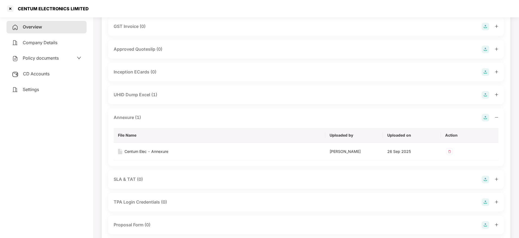
scroll to position [340, 0]
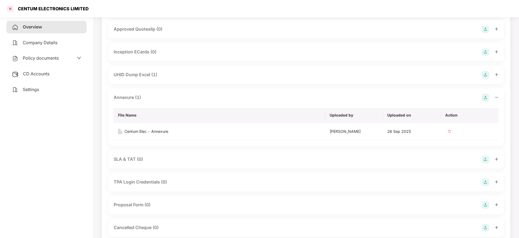
click at [8, 8] on div at bounding box center [10, 8] width 9 height 9
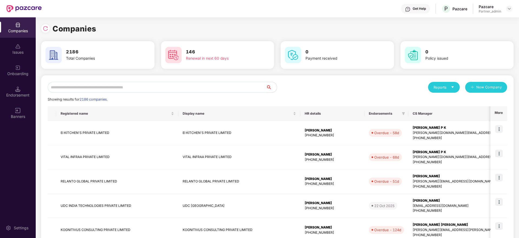
click at [132, 88] on input "text" at bounding box center [157, 87] width 218 height 11
paste input "**********"
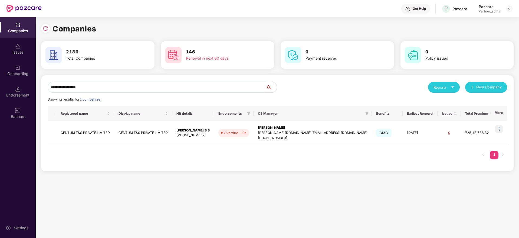
type input "**********"
click at [498, 129] on img at bounding box center [499, 129] width 8 height 8
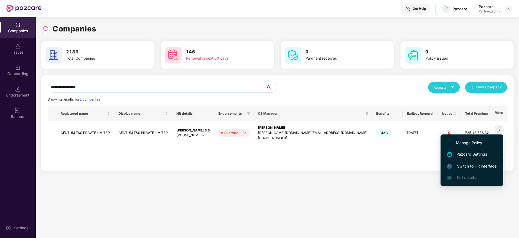
click at [463, 165] on span "Switch to HR interface" at bounding box center [472, 166] width 49 height 6
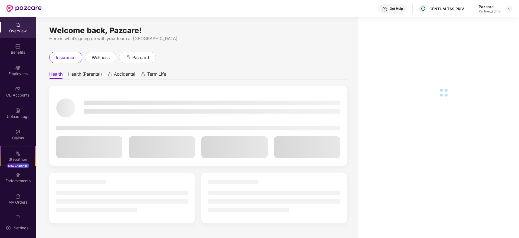
click at [18, 51] on div "Benefits" at bounding box center [18, 52] width 36 height 5
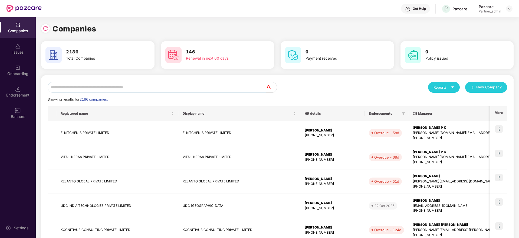
click at [81, 87] on input "text" at bounding box center [157, 87] width 218 height 11
paste input "**********"
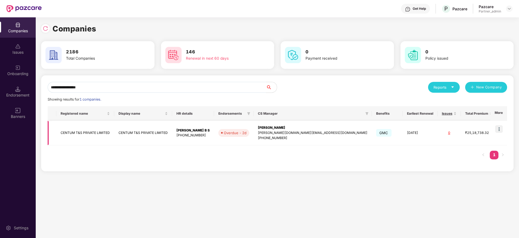
type input "**********"
click at [277, 126] on div "[PERSON_NAME]" at bounding box center [313, 127] width 110 height 5
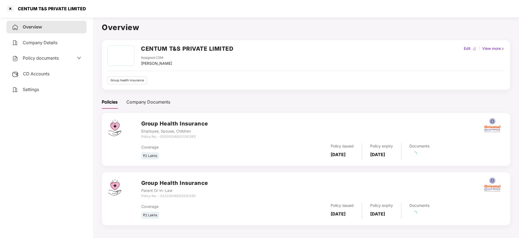
click at [25, 74] on span "CD Accounts" at bounding box center [36, 73] width 27 height 5
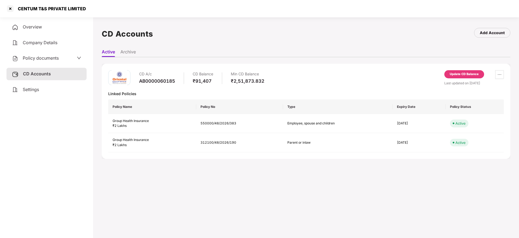
click at [41, 87] on div "Settings" at bounding box center [46, 89] width 80 height 12
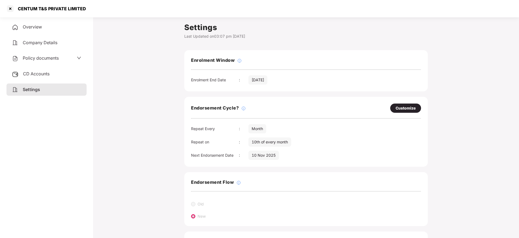
click at [401, 109] on div "Customize" at bounding box center [406, 108] width 20 height 6
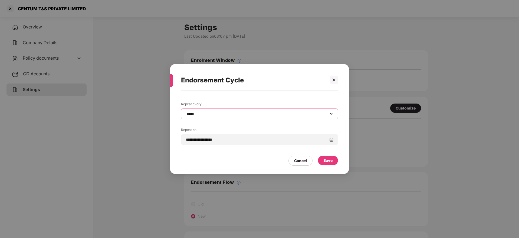
click at [227, 112] on select "**********" at bounding box center [260, 114] width 148 height 4
select select "*********"
click at [186, 112] on select "**********" at bounding box center [260, 114] width 148 height 4
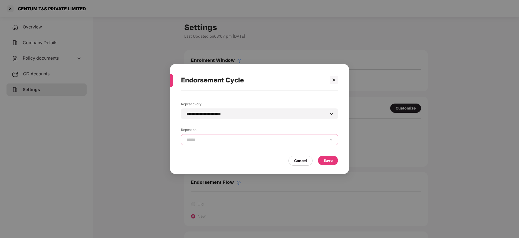
click at [218, 140] on select "**********" at bounding box center [260, 139] width 148 height 4
select select "*****"
click at [186, 137] on select "**********" at bounding box center [260, 139] width 148 height 4
click at [334, 159] on div "Save" at bounding box center [328, 160] width 20 height 9
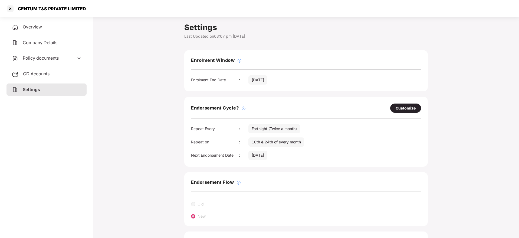
click at [35, 28] on span "Overview" at bounding box center [32, 26] width 19 height 5
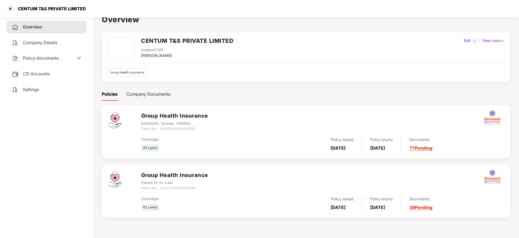
scroll to position [15, 0]
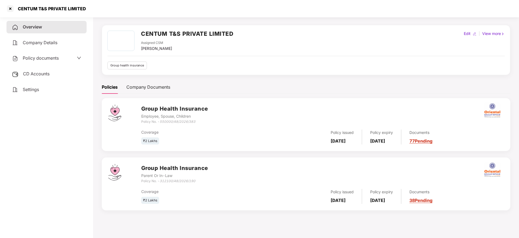
click at [433, 201] on link "38 Pending" at bounding box center [421, 199] width 23 height 5
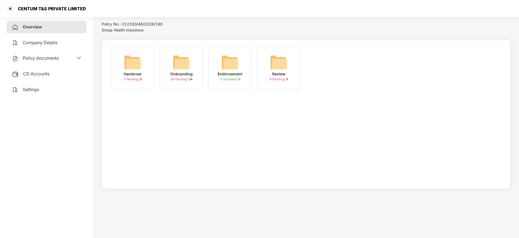
click at [188, 64] on img at bounding box center [181, 62] width 17 height 17
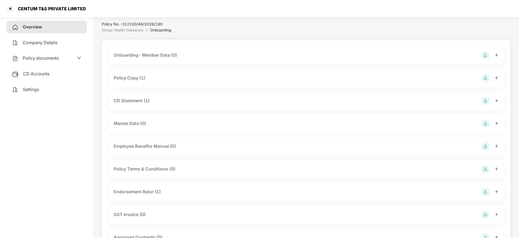
click at [497, 78] on icon "plus" at bounding box center [497, 78] width 4 height 4
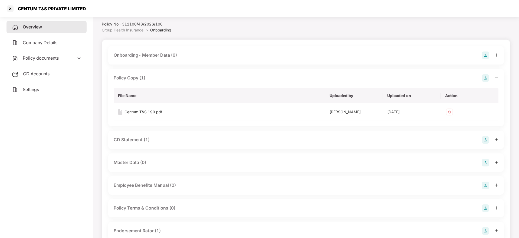
click at [499, 138] on div "CD Statement (1)" at bounding box center [306, 139] width 396 height 18
drag, startPoint x: 497, startPoint y: 138, endPoint x: 480, endPoint y: 138, distance: 16.8
click at [498, 138] on icon "plus" at bounding box center [497, 140] width 4 height 4
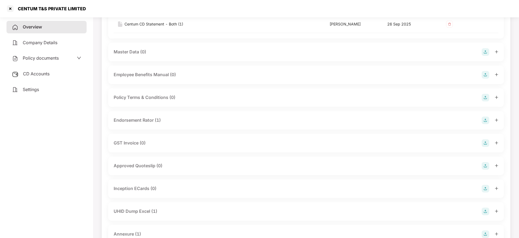
scroll to position [177, 0]
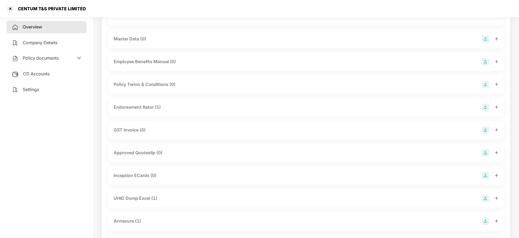
click at [497, 104] on div at bounding box center [490, 107] width 17 height 8
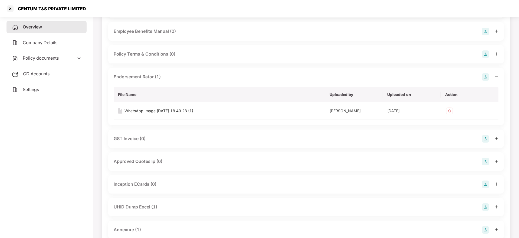
scroll to position [259, 0]
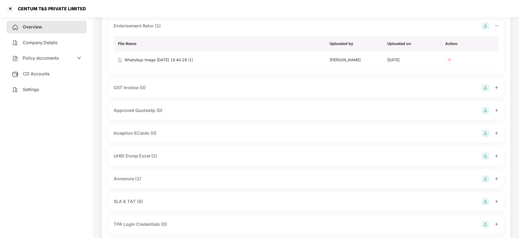
click at [495, 154] on icon "plus" at bounding box center [497, 156] width 4 height 4
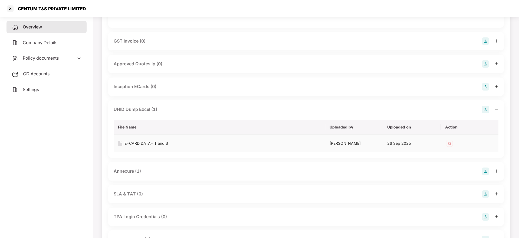
scroll to position [340, 0]
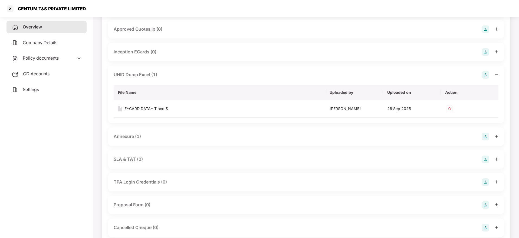
click at [498, 138] on div at bounding box center [490, 137] width 17 height 8
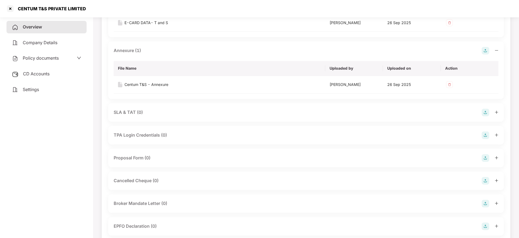
scroll to position [462, 0]
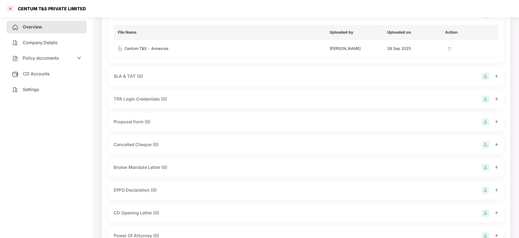
click at [10, 6] on div at bounding box center [10, 8] width 9 height 9
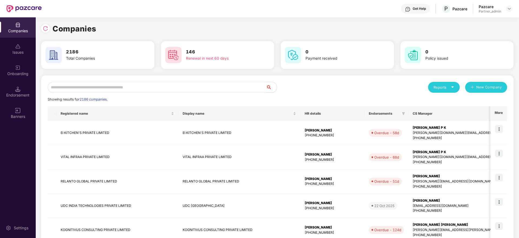
click at [151, 88] on input "text" at bounding box center [157, 87] width 218 height 11
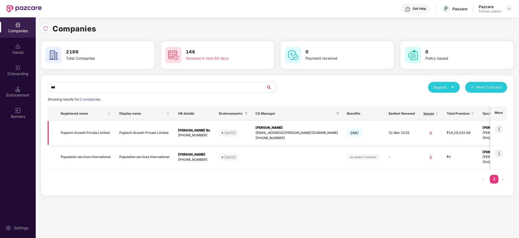
type input "***"
click at [500, 127] on img at bounding box center [499, 129] width 8 height 8
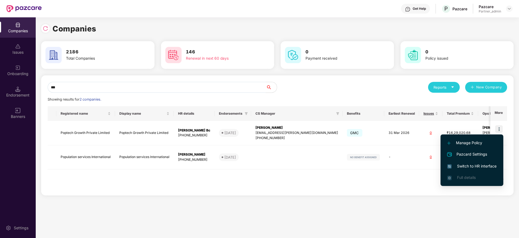
click at [472, 165] on span "Switch to HR interface" at bounding box center [472, 166] width 49 height 6
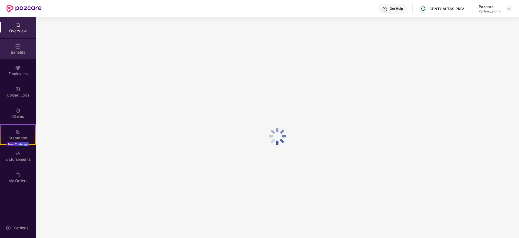
click at [18, 48] on img at bounding box center [17, 46] width 5 height 5
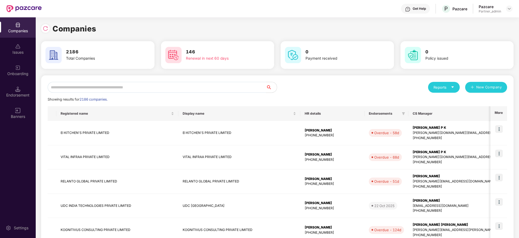
click at [94, 92] on input "text" at bounding box center [157, 87] width 218 height 11
paste input "******"
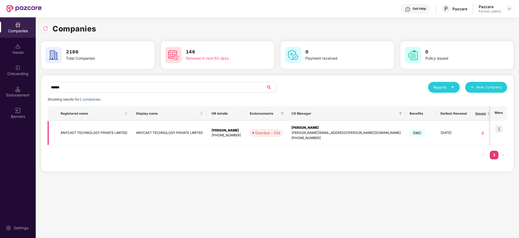
scroll to position [0, 6]
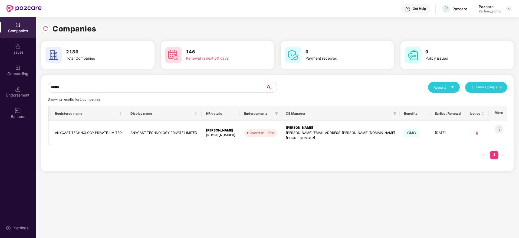
type input "******"
click at [504, 128] on td at bounding box center [499, 133] width 17 height 24
click at [499, 130] on img at bounding box center [499, 129] width 8 height 8
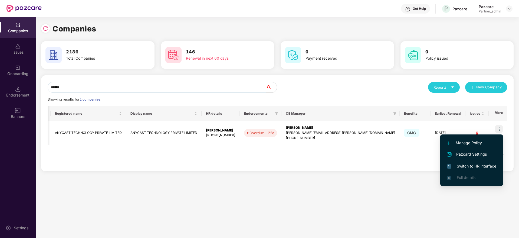
click at [458, 162] on li "Switch to HR interface" at bounding box center [471, 165] width 63 height 11
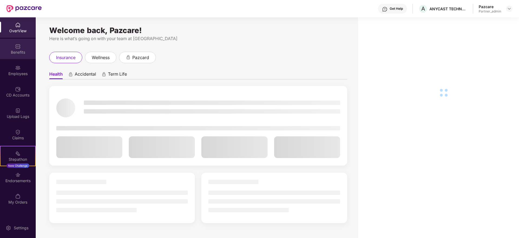
click at [16, 49] on img at bounding box center [17, 46] width 5 height 5
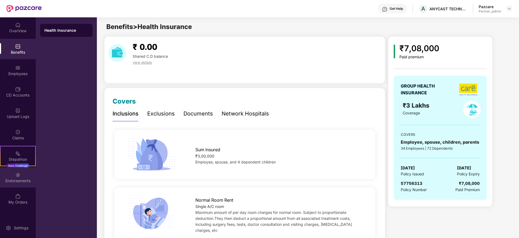
click at [15, 183] on div "Endorsements" at bounding box center [18, 177] width 36 height 20
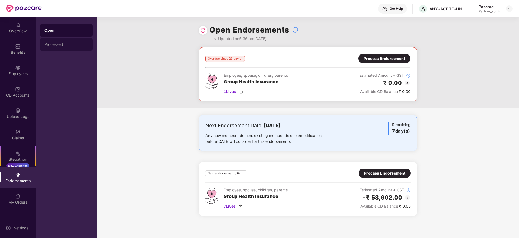
click at [58, 43] on div "Processed" at bounding box center [66, 44] width 44 height 4
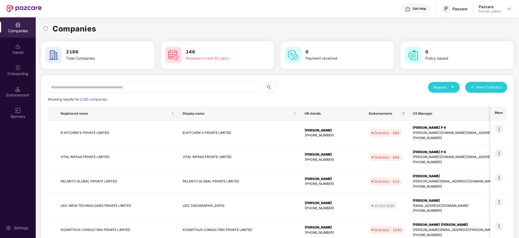
click at [90, 89] on input "text" at bounding box center [157, 87] width 218 height 11
paste input "******"
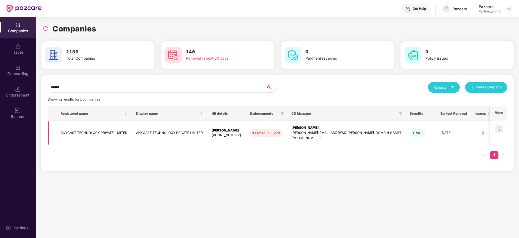
type input "******"
click at [296, 126] on div "[PERSON_NAME]" at bounding box center [347, 127] width 110 height 5
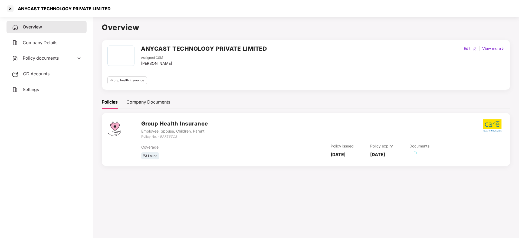
click at [22, 74] on div "CD Accounts" at bounding box center [46, 74] width 80 height 12
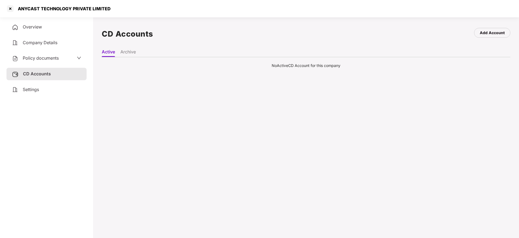
click at [41, 90] on div "Settings" at bounding box center [46, 89] width 80 height 12
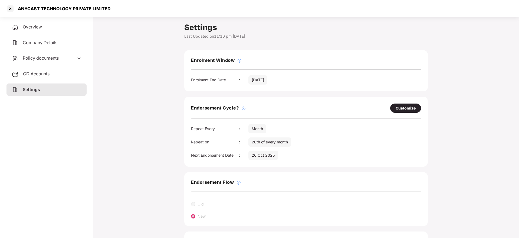
click at [54, 29] on div "Overview" at bounding box center [46, 27] width 80 height 12
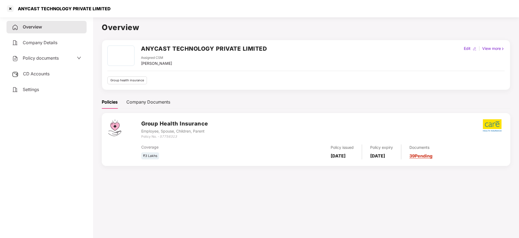
click at [432, 156] on link "39 Pending" at bounding box center [421, 155] width 23 height 5
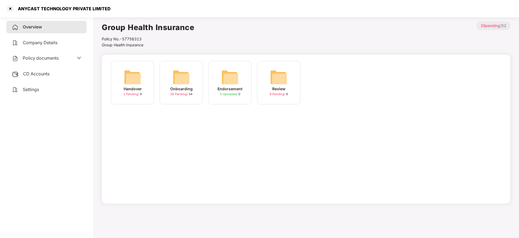
click at [36, 30] on div "Overview" at bounding box center [46, 27] width 80 height 12
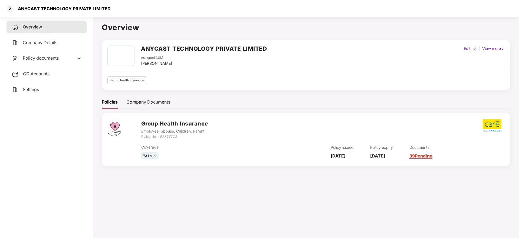
click at [432, 156] on link "39 Pending" at bounding box center [421, 155] width 23 height 5
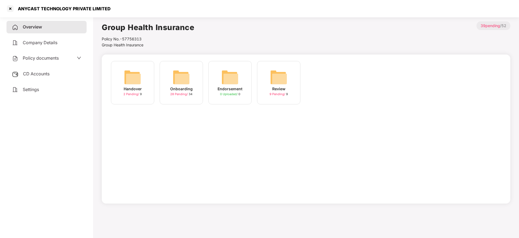
click at [186, 78] on img at bounding box center [181, 76] width 17 height 17
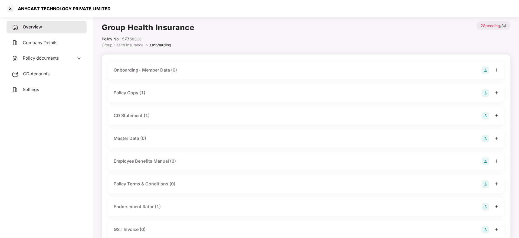
click at [497, 92] on icon "plus" at bounding box center [497, 93] width 4 height 4
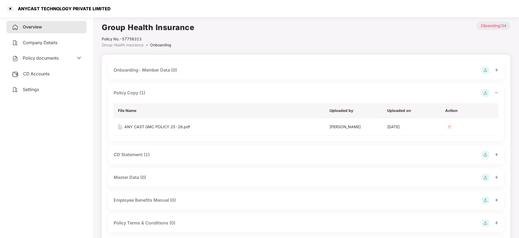
scroll to position [41, 0]
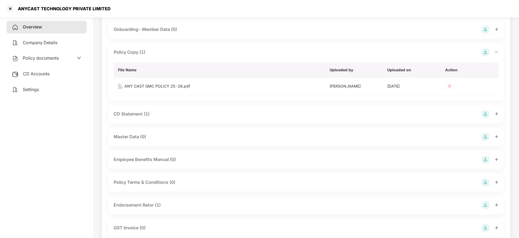
click at [496, 114] on icon "plus" at bounding box center [497, 114] width 4 height 4
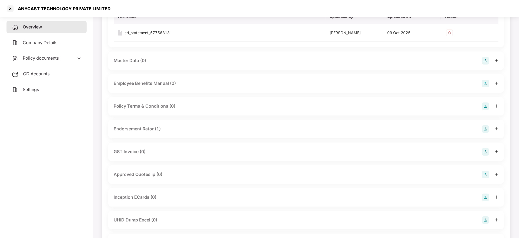
scroll to position [162, 0]
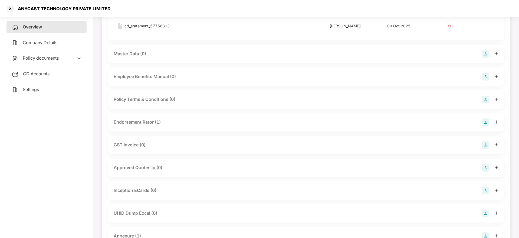
click at [496, 125] on div at bounding box center [490, 122] width 17 height 8
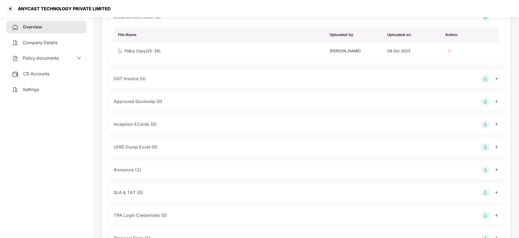
scroll to position [284, 0]
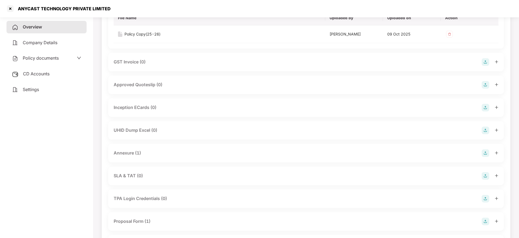
click at [497, 152] on icon "plus" at bounding box center [497, 153] width 4 height 4
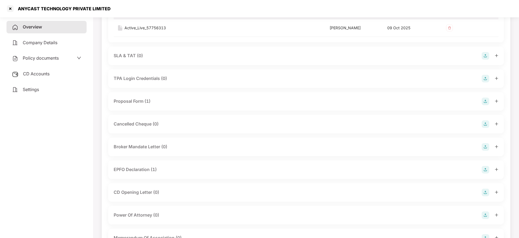
scroll to position [363, 0]
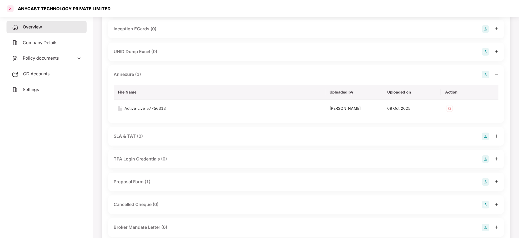
click at [8, 9] on div at bounding box center [10, 8] width 9 height 9
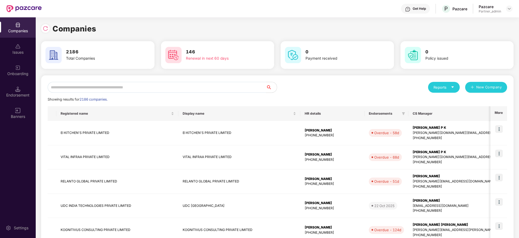
click at [149, 89] on input "text" at bounding box center [157, 87] width 218 height 11
paste input "**********"
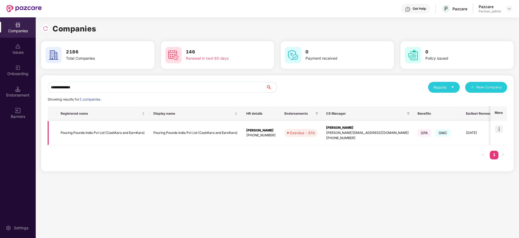
type input "**********"
click at [500, 126] on img at bounding box center [499, 129] width 8 height 8
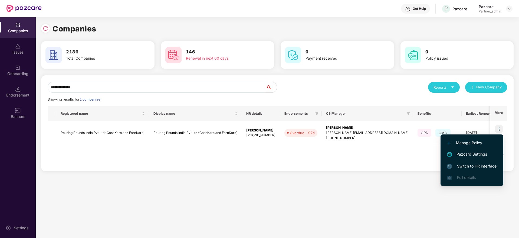
click at [464, 165] on span "Switch to HR interface" at bounding box center [472, 166] width 49 height 6
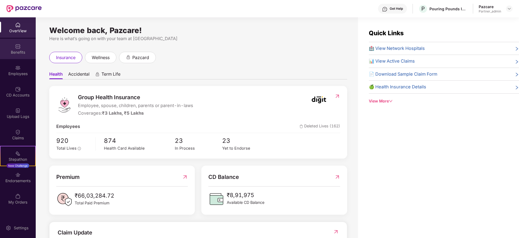
click at [16, 55] on div "Benefits" at bounding box center [18, 49] width 36 height 20
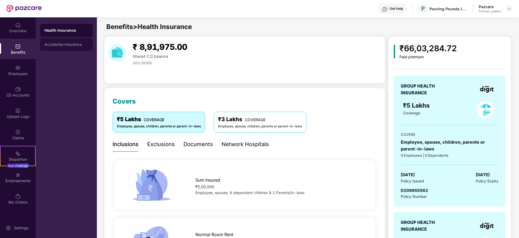
click at [76, 45] on div "Accidental Insurance" at bounding box center [66, 44] width 44 height 4
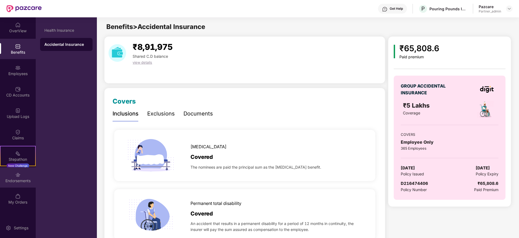
click at [14, 179] on div "Endorsements" at bounding box center [18, 180] width 36 height 5
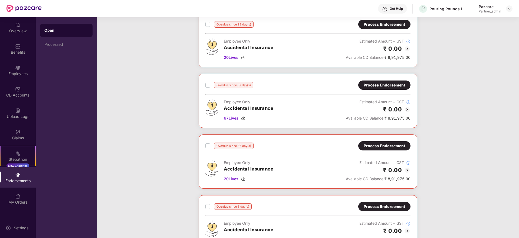
scroll to position [5, 0]
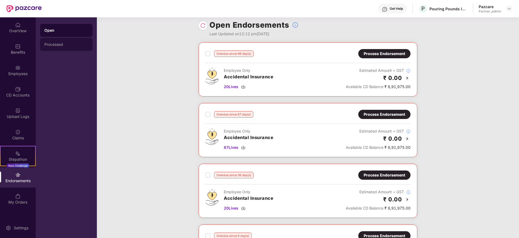
click at [65, 46] on div "Processed" at bounding box center [66, 44] width 44 height 4
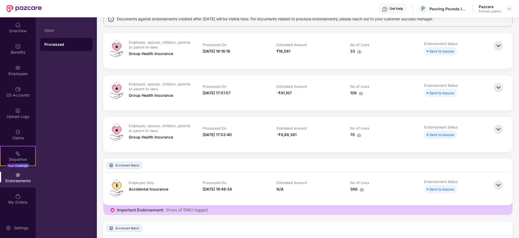
scroll to position [53, 0]
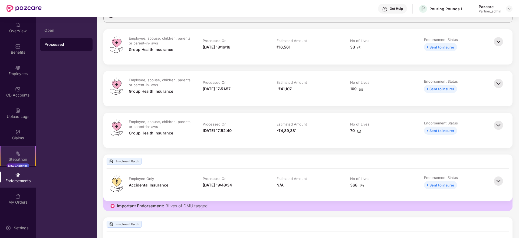
click at [20, 158] on div "Stepathon" at bounding box center [18, 158] width 35 height 5
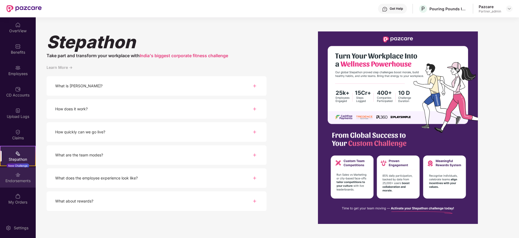
click at [19, 184] on div "Endorsements" at bounding box center [18, 177] width 36 height 20
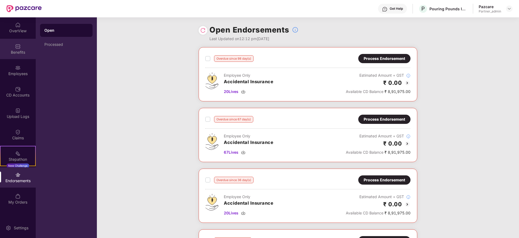
click at [23, 43] on div "Benefits" at bounding box center [18, 49] width 36 height 20
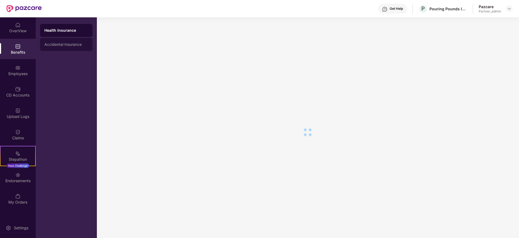
click at [75, 47] on div "Accidental Insurance" at bounding box center [66, 44] width 53 height 13
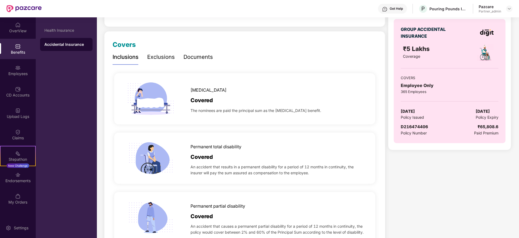
scroll to position [57, 0]
drag, startPoint x: 431, startPoint y: 8, endPoint x: 454, endPoint y: 7, distance: 22.8
click at [454, 7] on div "Pouring Pounds India Pvt Ltd (CashKaro and EarnKaro)" at bounding box center [449, 8] width 38 height 5
copy div "Pouring Poun"
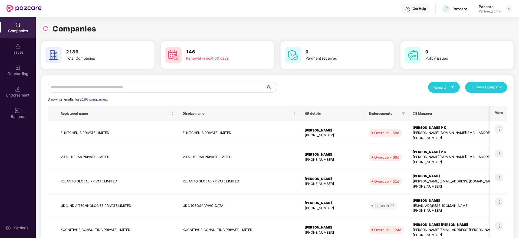
click at [123, 86] on input "text" at bounding box center [157, 87] width 218 height 11
paste input "**********"
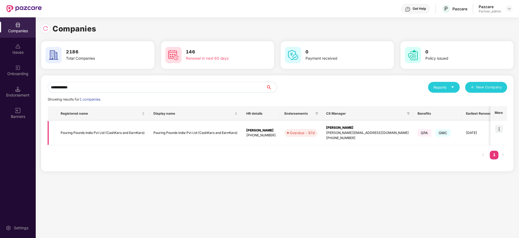
type input "**********"
click at [328, 132] on div "[PERSON_NAME][EMAIL_ADDRESS][DOMAIN_NAME]" at bounding box center [367, 132] width 83 height 5
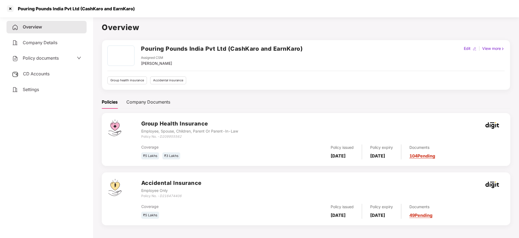
click at [35, 75] on span "CD Accounts" at bounding box center [36, 73] width 27 height 5
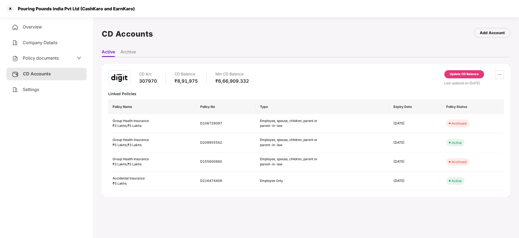
click at [31, 90] on span "Settings" at bounding box center [31, 89] width 16 height 5
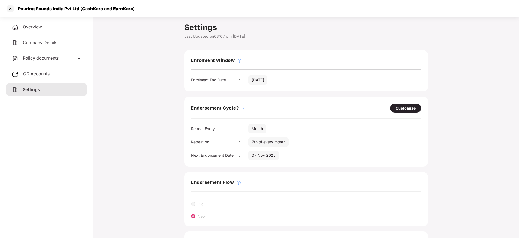
click at [39, 27] on span "Overview" at bounding box center [32, 26] width 19 height 5
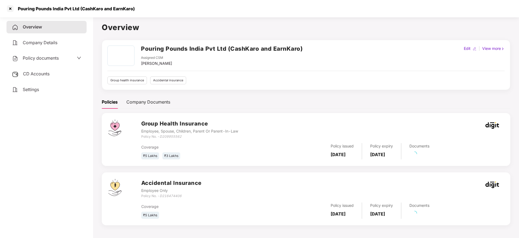
scroll to position [15, 0]
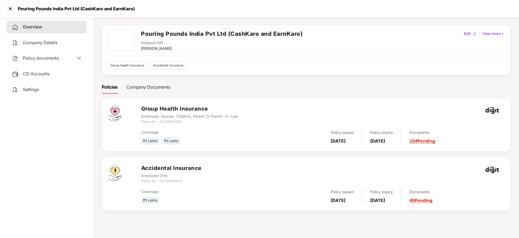
click at [432, 198] on link "49 Pending" at bounding box center [421, 199] width 23 height 5
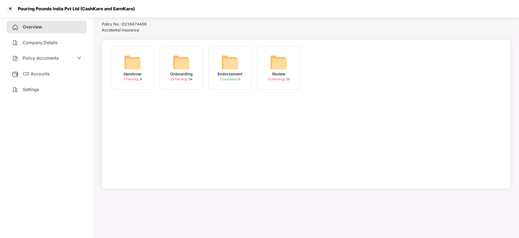
click at [185, 67] on img at bounding box center [181, 62] width 17 height 17
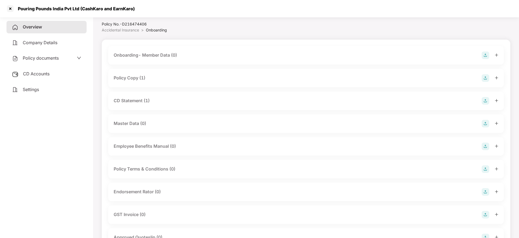
click at [496, 77] on icon "plus" at bounding box center [496, 77] width 3 height 0
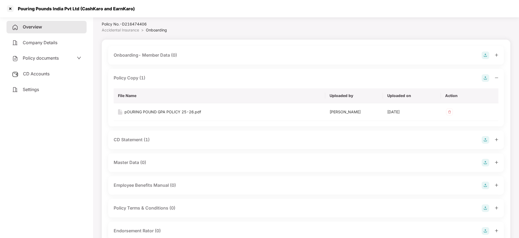
click at [499, 139] on div "CD Statement (1)" at bounding box center [306, 139] width 396 height 18
click at [496, 140] on icon "plus" at bounding box center [497, 140] width 4 height 4
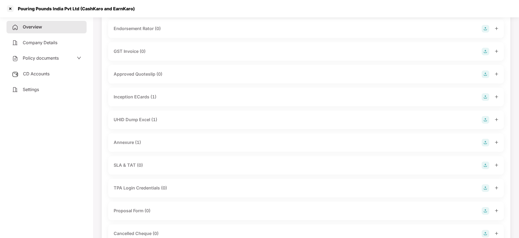
scroll to position [266, 0]
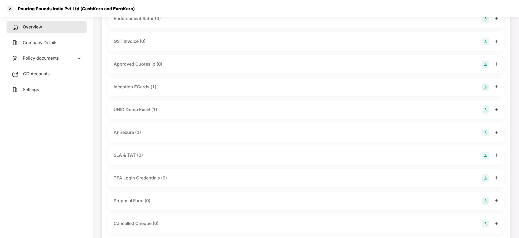
click at [208, 133] on div "Annexure (1)" at bounding box center [306, 133] width 385 height 8
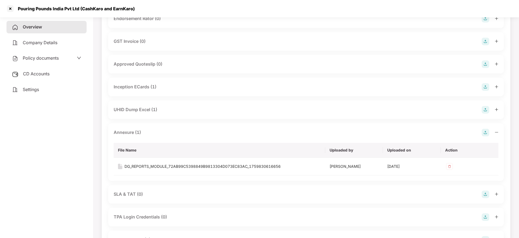
click at [24, 10] on div "Pouring Pounds India Pvt Ltd (CashKaro and EarnKaro)" at bounding box center [75, 8] width 120 height 5
copy div "Pouring"
click at [9, 9] on div at bounding box center [10, 8] width 9 height 9
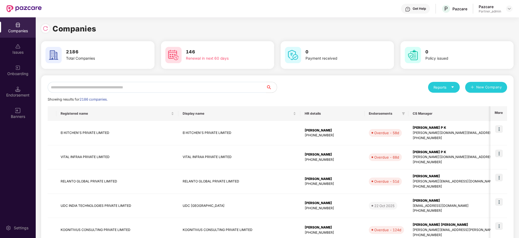
click at [102, 88] on input "text" at bounding box center [157, 87] width 218 height 11
paste input "*******"
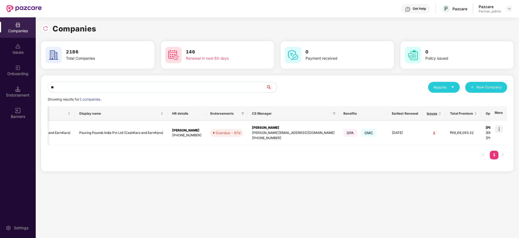
type input "*"
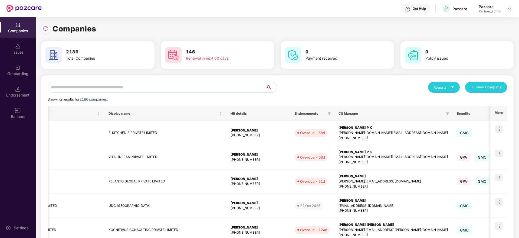
click at [133, 89] on input "text" at bounding box center [157, 87] width 218 height 11
paste input "****"
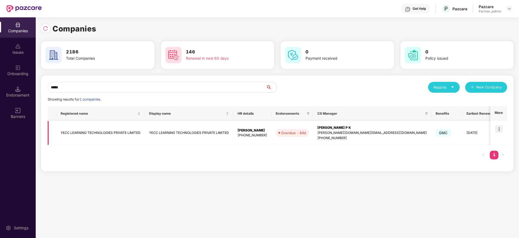
type input "****"
click at [214, 135] on td "YECC LEARNING TECHNOLOGIES PRIVATE LIMITED" at bounding box center [189, 133] width 89 height 24
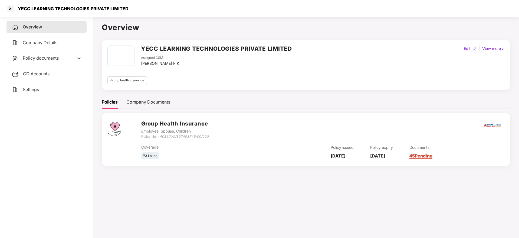
click at [433, 156] on link "45 Pending" at bounding box center [421, 155] width 23 height 5
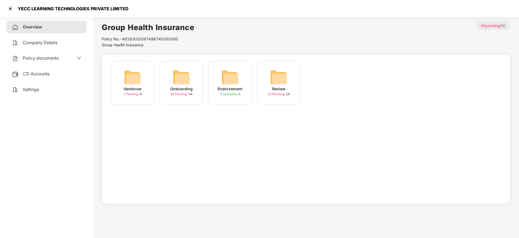
click at [183, 82] on img at bounding box center [181, 76] width 17 height 17
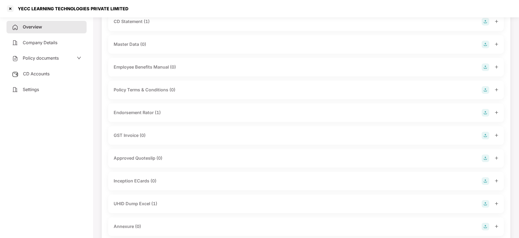
scroll to position [81, 0]
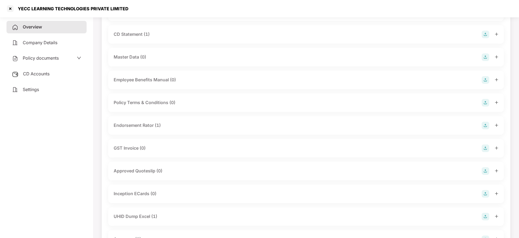
click at [498, 126] on icon "plus" at bounding box center [497, 125] width 4 height 4
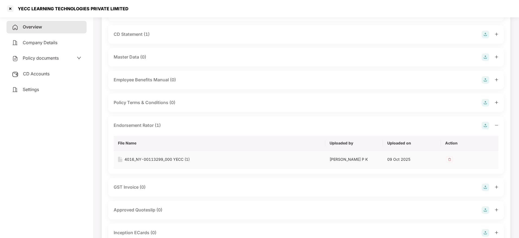
click at [174, 161] on div "4016_NY-00113299_000 YECC (1)" at bounding box center [157, 159] width 65 height 6
click at [35, 25] on span "Overview" at bounding box center [32, 26] width 19 height 5
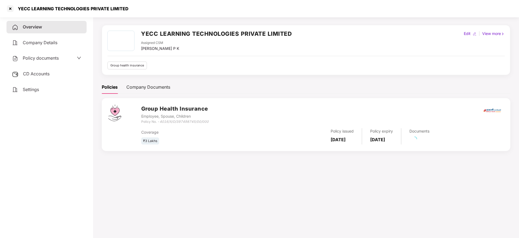
scroll to position [15, 0]
